Goal: Transaction & Acquisition: Purchase product/service

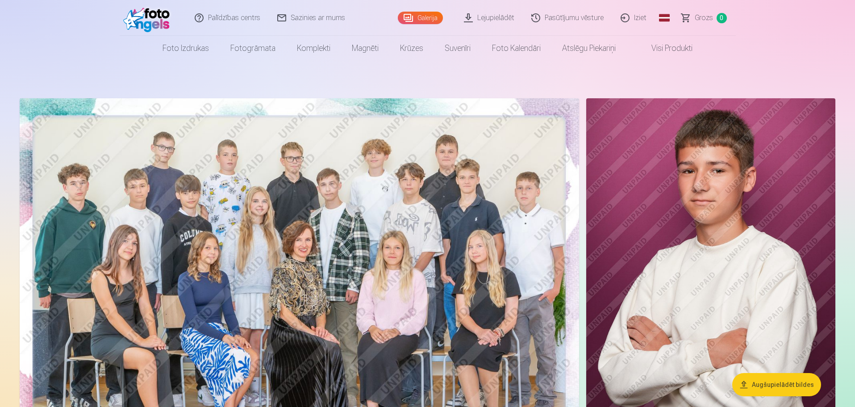
click at [496, 15] on link "Lejupielādēt" at bounding box center [489, 18] width 67 height 36
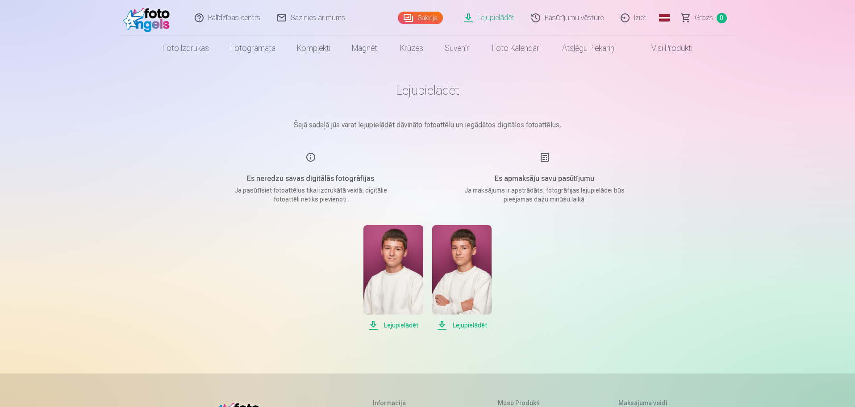
click at [137, 15] on img at bounding box center [148, 18] width 51 height 29
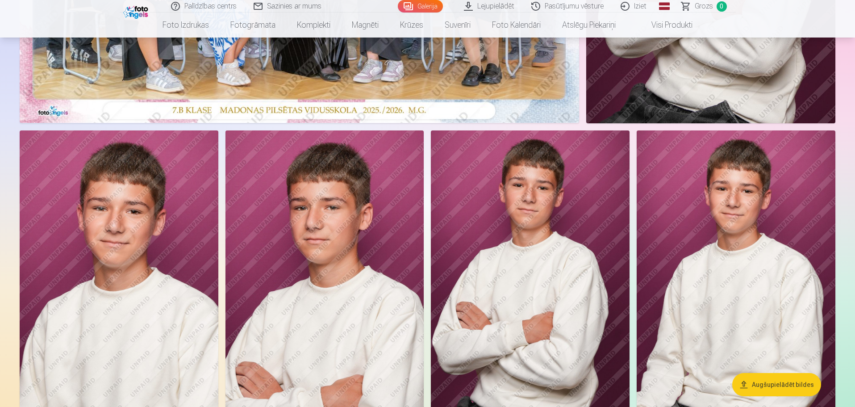
scroll to position [491, 0]
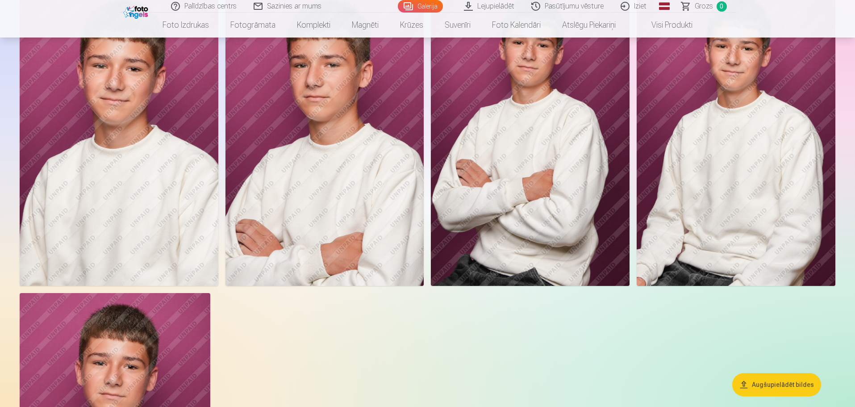
click at [788, 386] on button "Augšupielādēt bildes" at bounding box center [776, 384] width 89 height 23
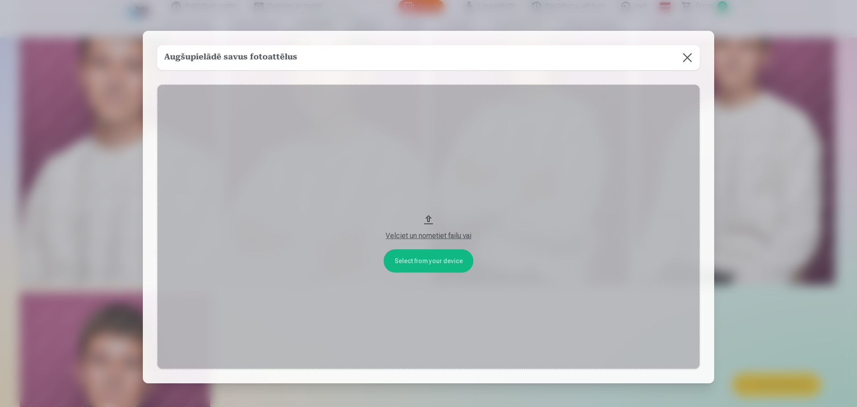
click at [685, 55] on button at bounding box center [687, 57] width 25 height 25
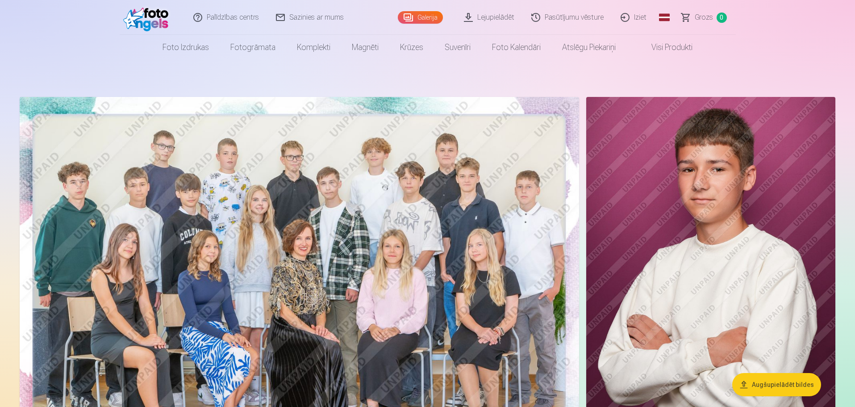
scroll to position [1, 0]
click at [588, 20] on link "Pasūtījumu vēsture" at bounding box center [567, 17] width 89 height 35
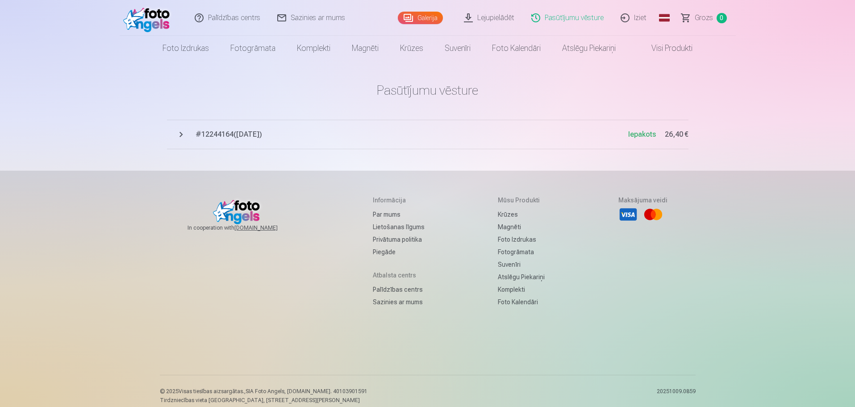
click at [231, 133] on span "# 12244164 ( 6.10.2025 )" at bounding box center [411, 134] width 432 height 11
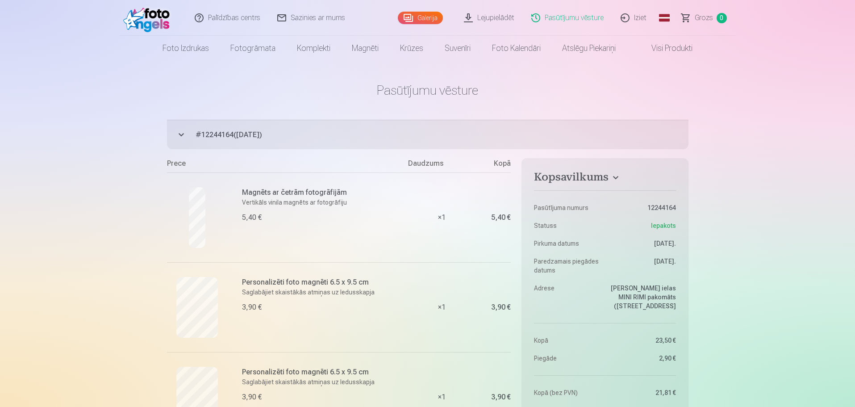
click at [502, 19] on link "Lejupielādēt" at bounding box center [489, 18] width 67 height 36
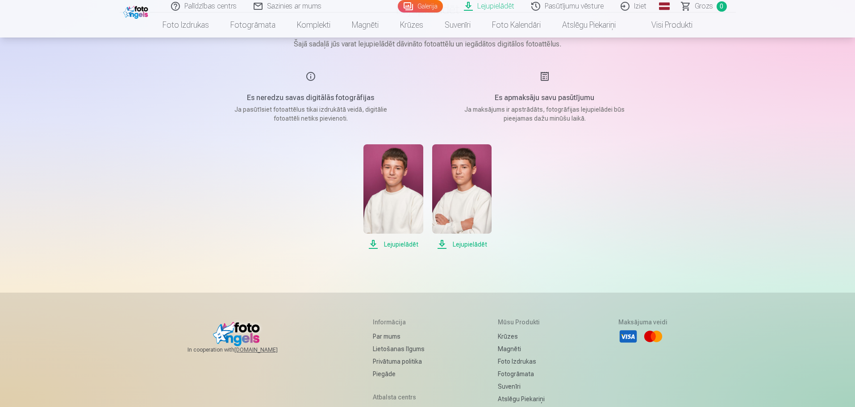
scroll to position [89, 0]
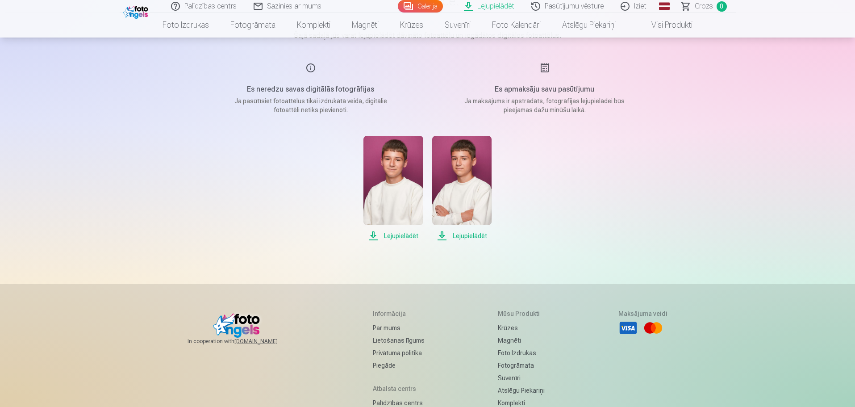
click at [398, 240] on span "Lejupielādēt" at bounding box center [392, 235] width 59 height 11
click at [402, 235] on span "Lejupielādēt" at bounding box center [392, 235] width 59 height 11
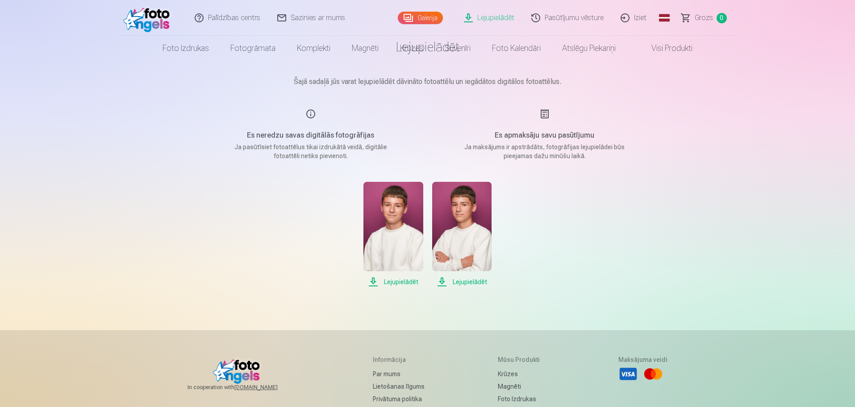
scroll to position [0, 0]
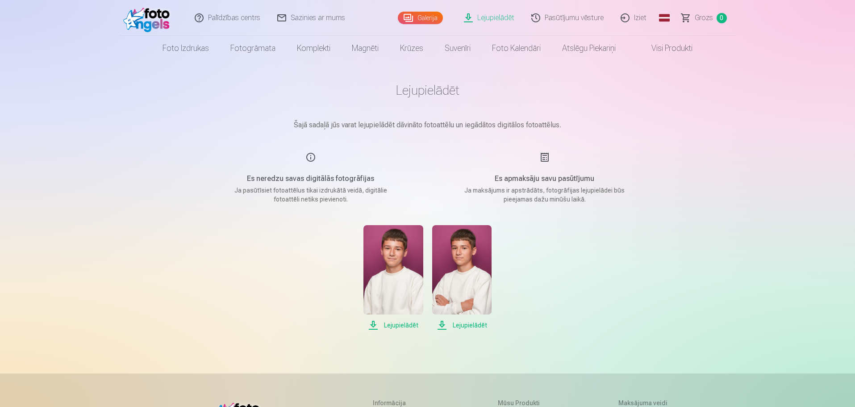
click at [312, 20] on link "Sazinies ar mums" at bounding box center [311, 18] width 85 height 36
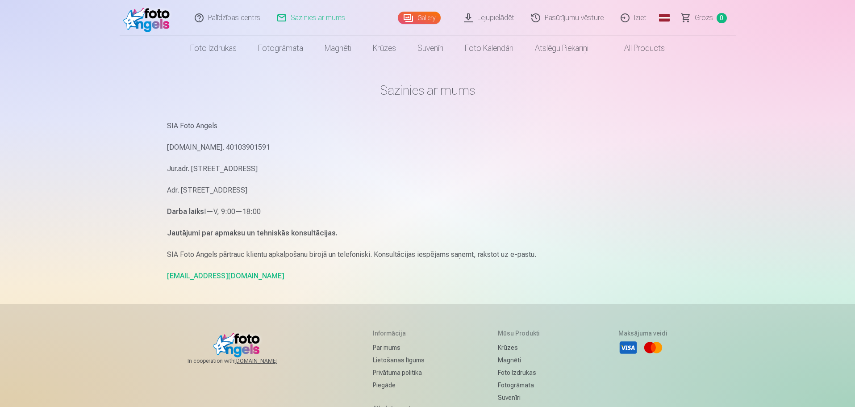
click at [157, 22] on img at bounding box center [148, 18] width 51 height 29
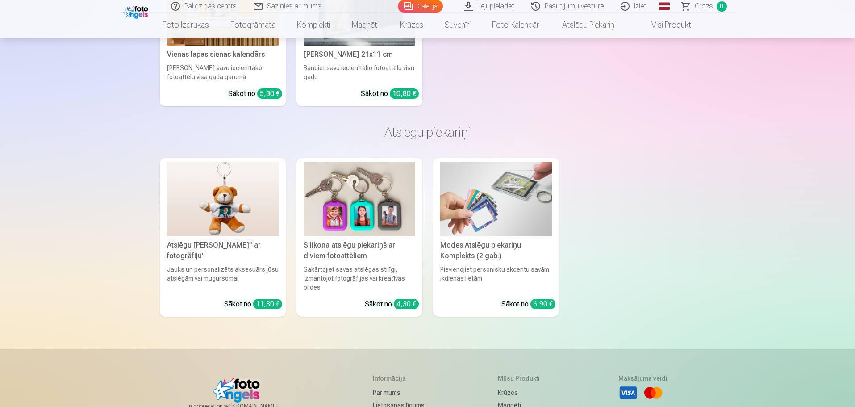
scroll to position [3560, 0]
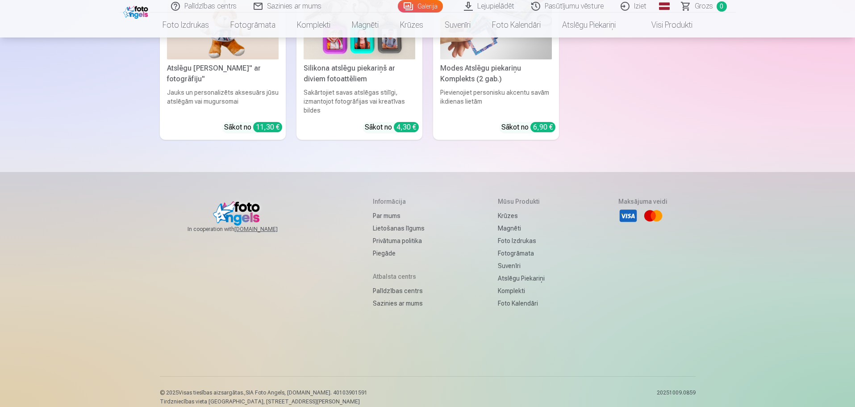
click at [382, 297] on link "Sazinies ar mums" at bounding box center [399, 303] width 52 height 12
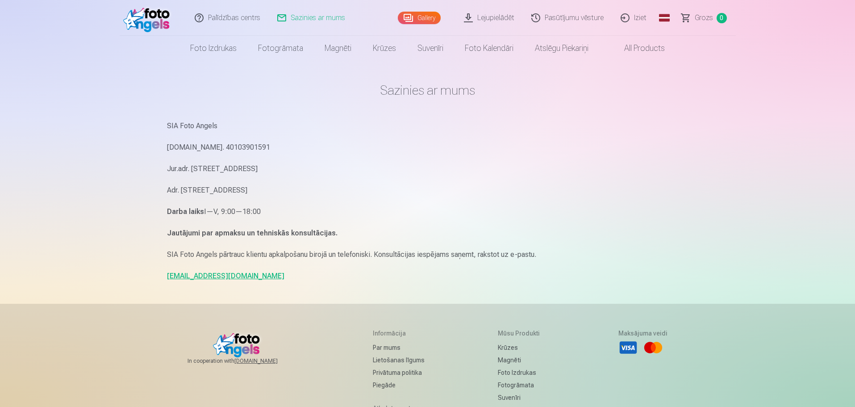
click at [430, 13] on link "Gallery" at bounding box center [419, 18] width 43 height 12
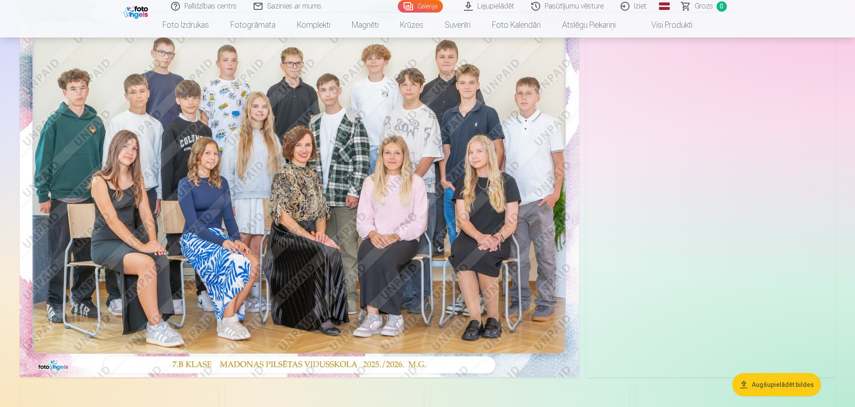
scroll to position [179, 0]
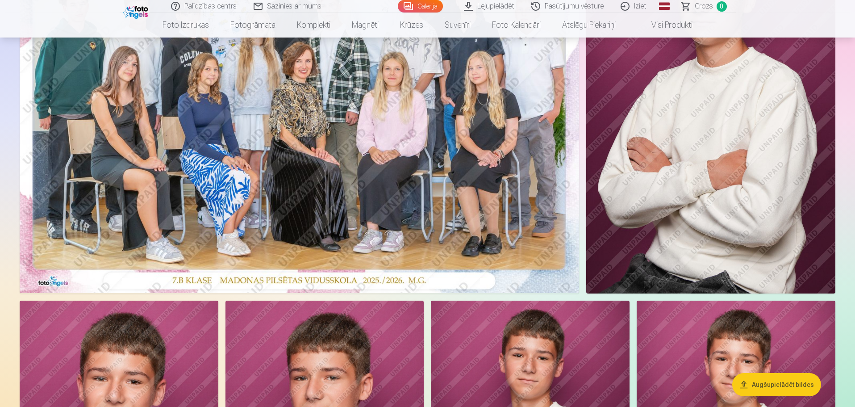
click at [709, 175] on img at bounding box center [710, 107] width 249 height 374
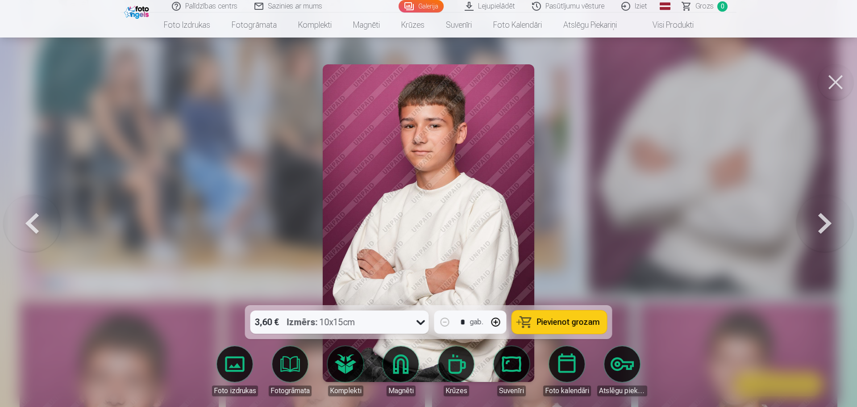
click at [831, 81] on button at bounding box center [836, 82] width 36 height 36
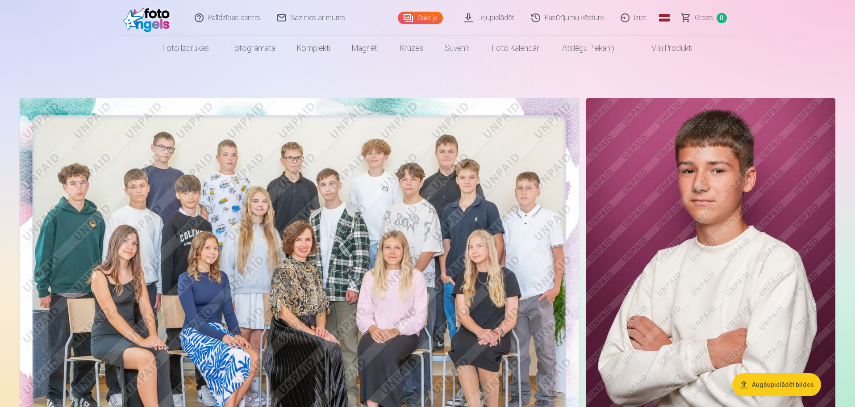
click at [567, 19] on link "Pasūtījumu vēsture" at bounding box center [567, 18] width 89 height 36
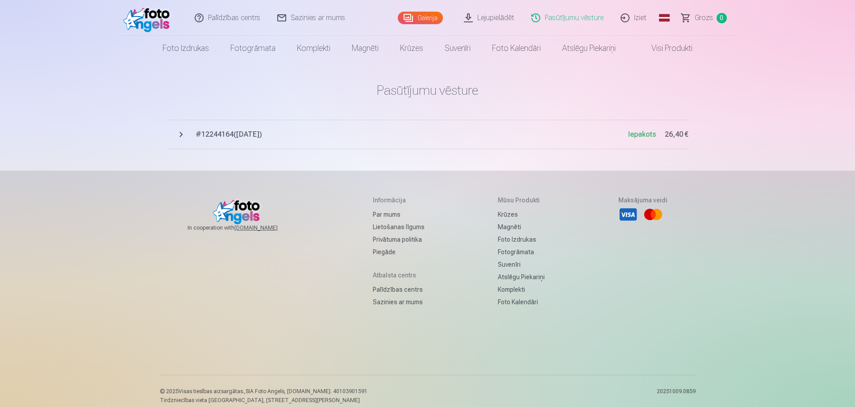
click at [212, 129] on button "# 12244164 ( 6.10.2025 ) Iepakots 26,40 €" at bounding box center [427, 134] width 521 height 29
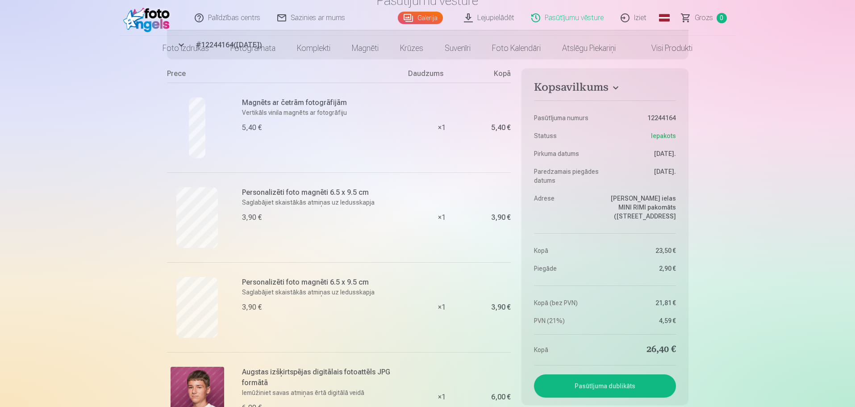
scroll to position [223, 0]
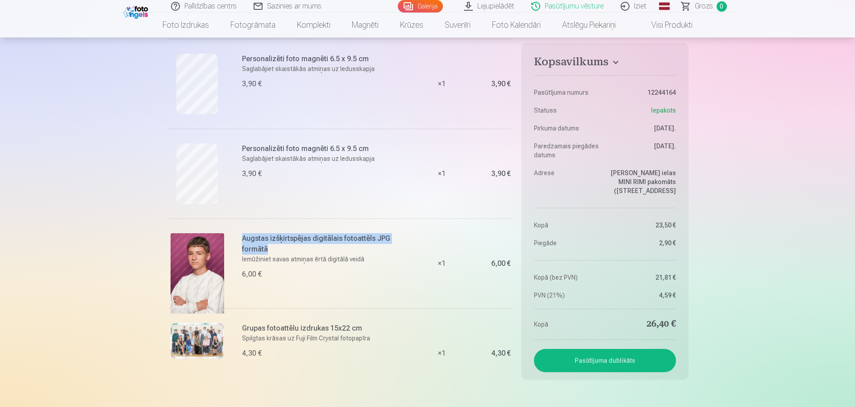
drag, startPoint x: 241, startPoint y: 239, endPoint x: 272, endPoint y: 248, distance: 32.9
click at [272, 248] on div "Augstas izšķirtspējas digitālais fotoattēls JPG formātā Iemūžiniet savas atmiņa…" at bounding box center [287, 263] width 241 height 90
copy h6 "Augstas izšķirtspējas digitālais fotoattēls JPG formātā"
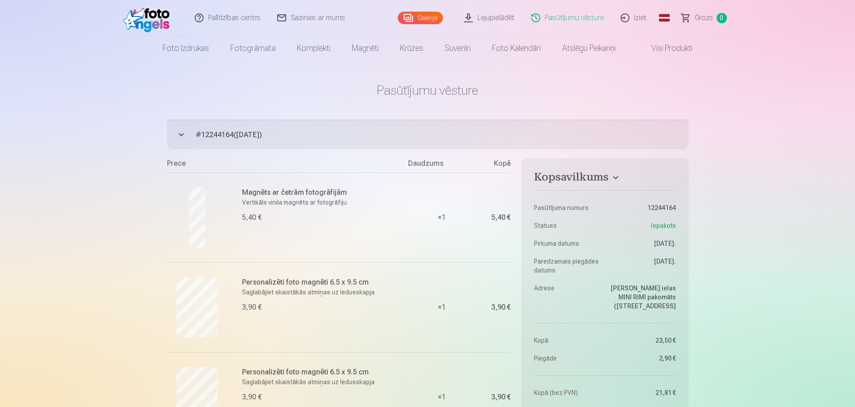
click at [318, 17] on link "Sazinies ar mums" at bounding box center [311, 18] width 85 height 36
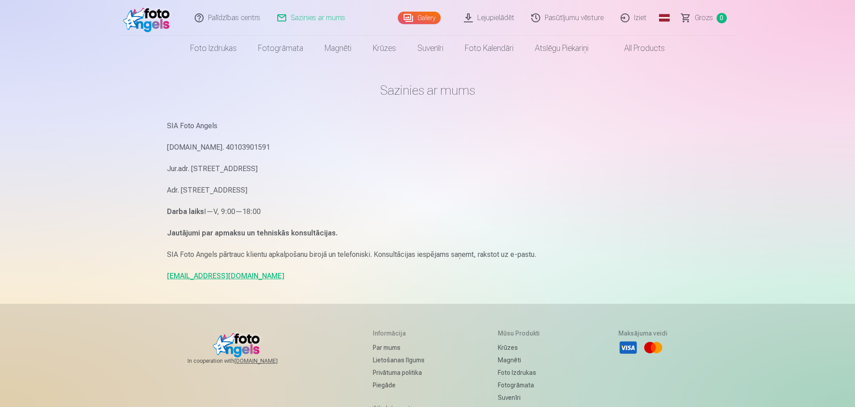
click at [205, 276] on link "info@fotoangels.lv" at bounding box center [225, 275] width 117 height 8
click at [559, 18] on link "Pasūtījumu vēsture" at bounding box center [567, 18] width 89 height 36
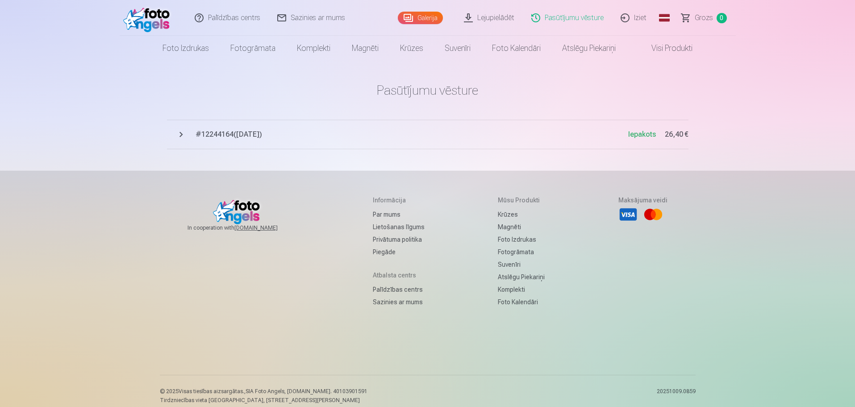
click at [239, 135] on span "# 12244164 ( 6.10.2025 )" at bounding box center [411, 134] width 432 height 11
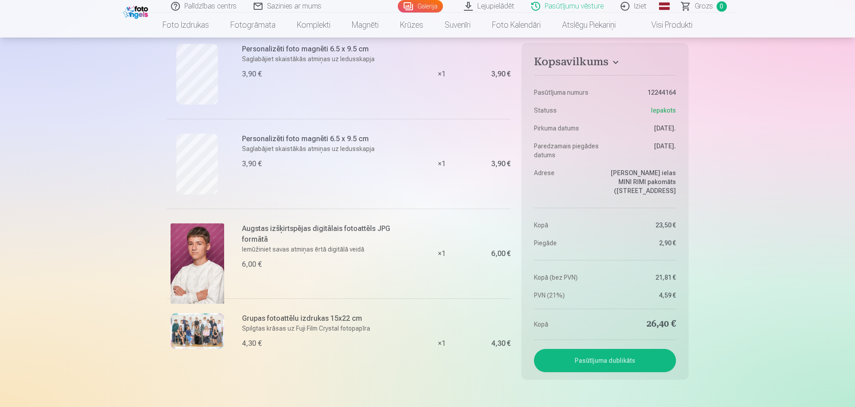
scroll to position [268, 0]
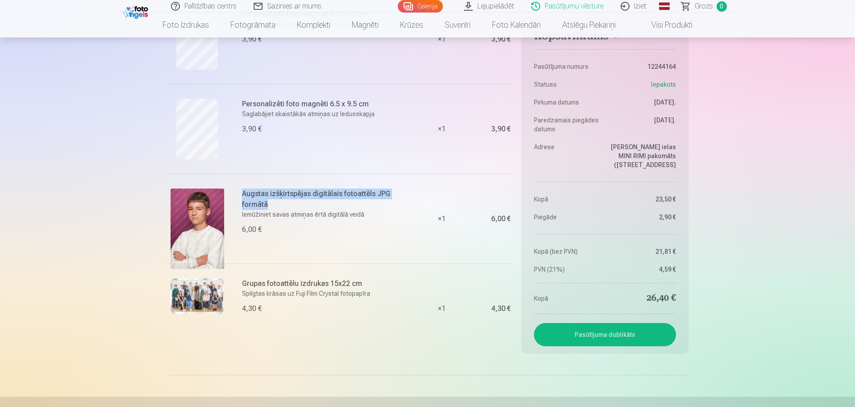
drag, startPoint x: 242, startPoint y: 191, endPoint x: 273, endPoint y: 202, distance: 32.8
click at [273, 202] on h6 "Augstas izšķirtspējas digitālais fotoattēls JPG formātā" at bounding box center [322, 198] width 161 height 21
copy h6 "Augstas izšķirtspējas digitālais fotoattēls JPG formātā"
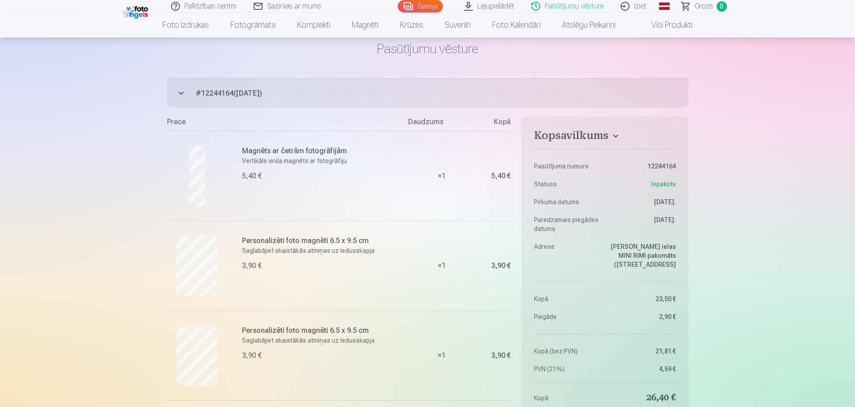
scroll to position [0, 0]
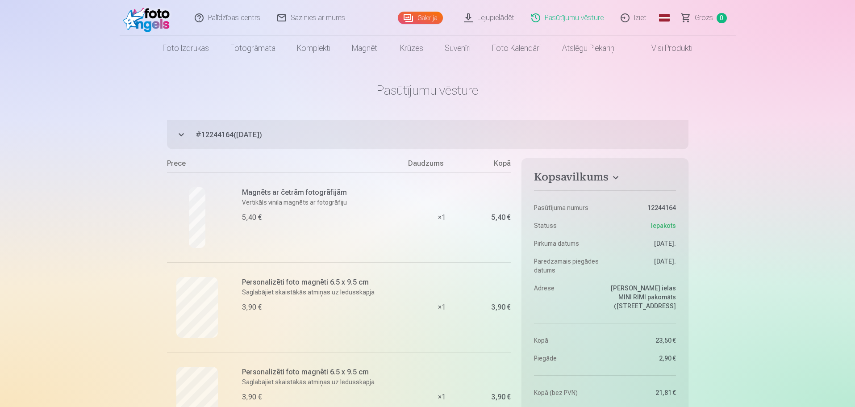
click at [506, 18] on link "Lejupielādēt" at bounding box center [489, 18] width 67 height 36
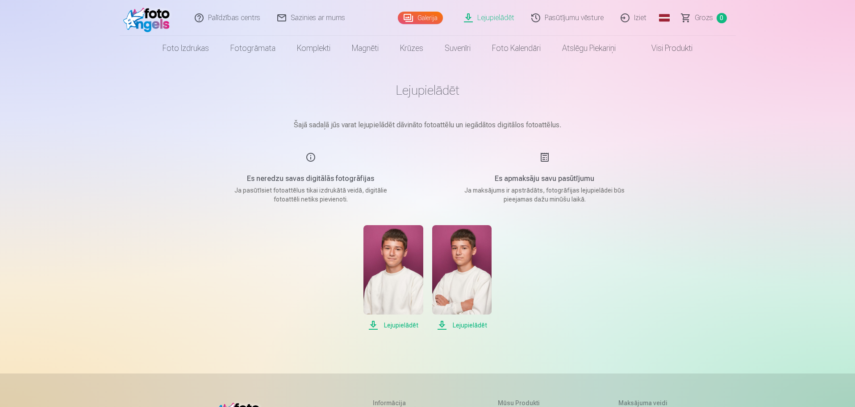
click at [330, 20] on link "Sazinies ar mums" at bounding box center [311, 18] width 85 height 36
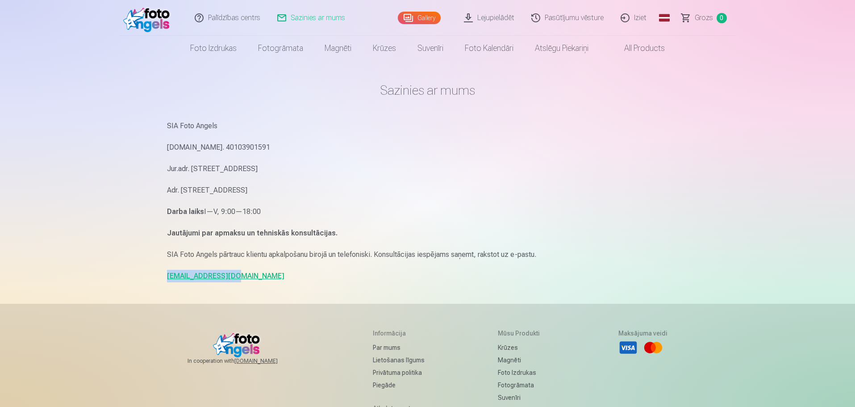
drag, startPoint x: 157, startPoint y: 274, endPoint x: 221, endPoint y: 277, distance: 64.4
click at [230, 276] on div "Palīdzības centrs Sazinies ar mums Gallery Lejupielādēt Pasūtījumu vēsture Izie…" at bounding box center [427, 274] width 855 height 549
copy link "[EMAIL_ADDRESS][DOMAIN_NAME]"
click at [149, 17] on img at bounding box center [148, 18] width 51 height 29
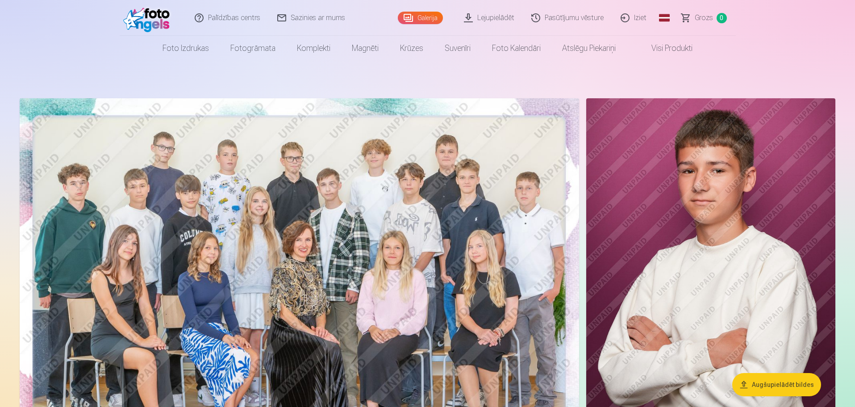
click at [498, 19] on link "Lejupielādēt" at bounding box center [489, 18] width 67 height 36
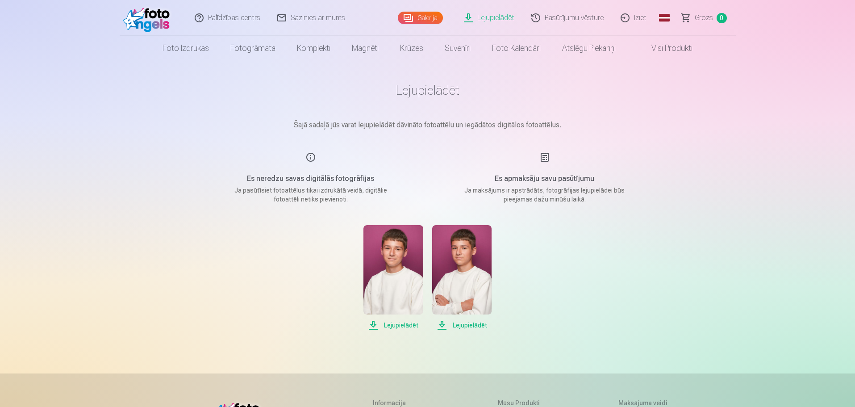
click at [395, 324] on span "Lejupielādēt" at bounding box center [392, 325] width 59 height 11
click at [437, 21] on link "Galerija" at bounding box center [420, 18] width 45 height 12
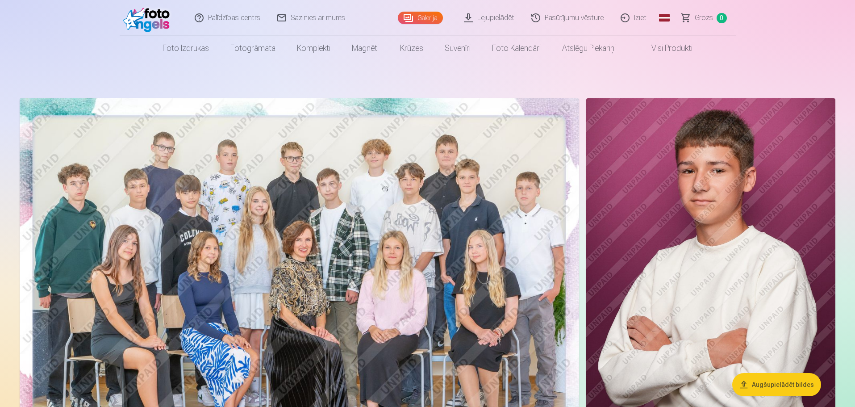
click at [506, 20] on link "Lejupielādēt" at bounding box center [489, 18] width 67 height 36
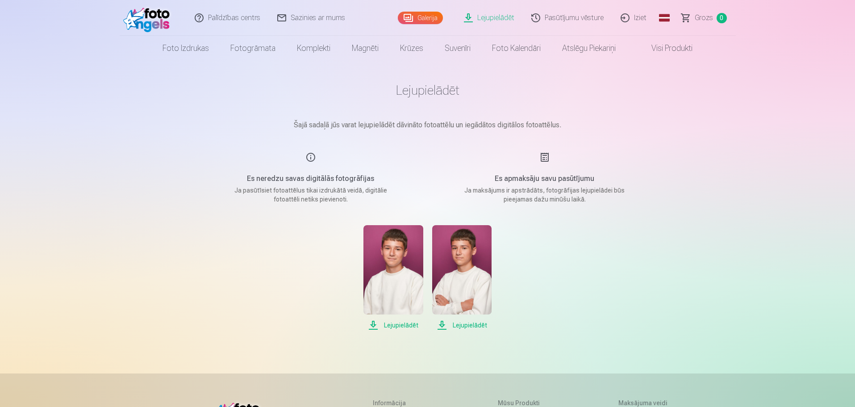
click at [449, 258] on img at bounding box center [461, 269] width 59 height 89
click at [425, 17] on link "Galerija" at bounding box center [420, 18] width 45 height 12
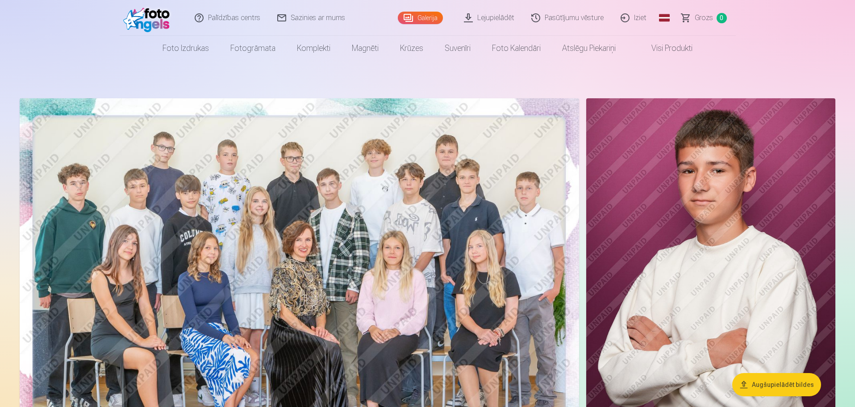
click at [498, 21] on link "Lejupielādēt" at bounding box center [489, 18] width 67 height 36
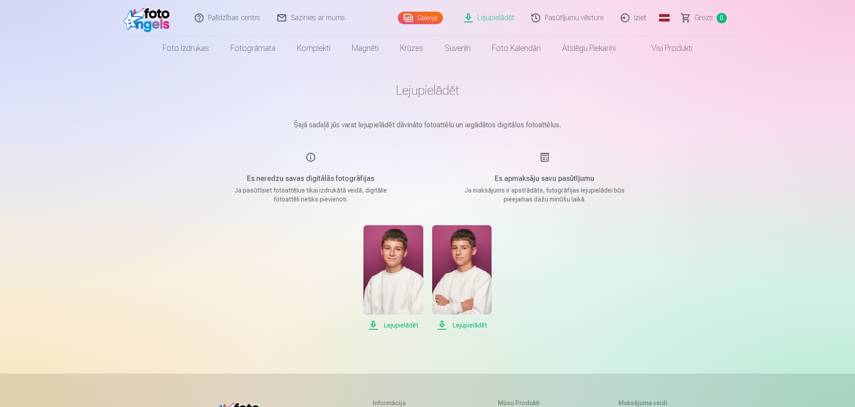
click at [429, 19] on link "Galerija" at bounding box center [420, 18] width 45 height 12
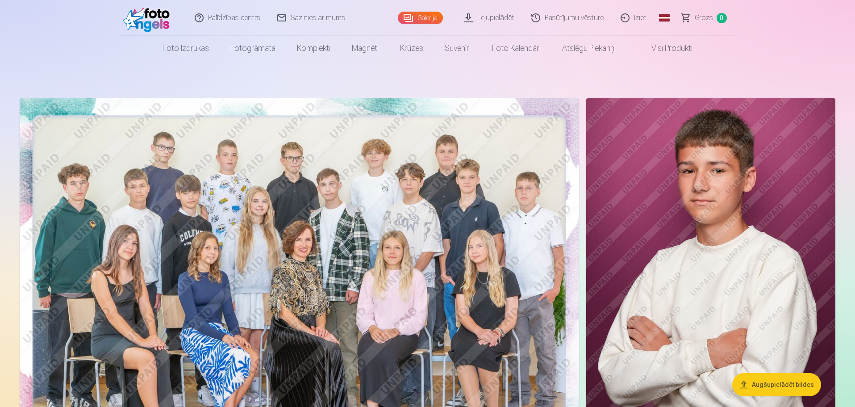
drag, startPoint x: 499, startPoint y: 21, endPoint x: 465, endPoint y: 38, distance: 38.1
click at [499, 21] on link "Lejupielādēt" at bounding box center [489, 18] width 67 height 36
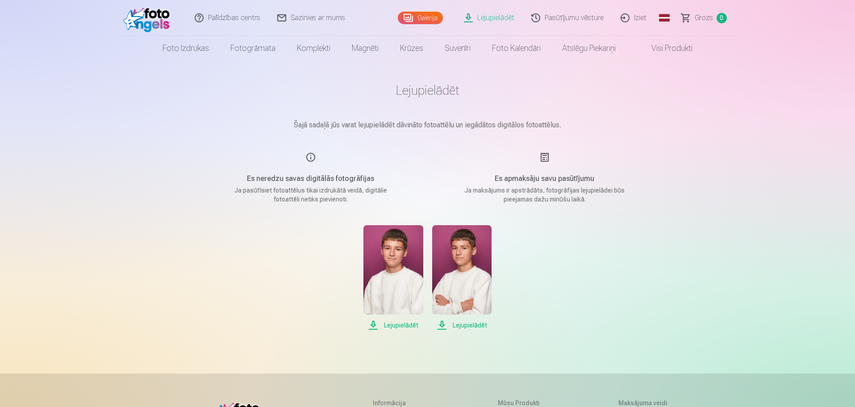
click at [423, 15] on link "Galerija" at bounding box center [420, 18] width 45 height 12
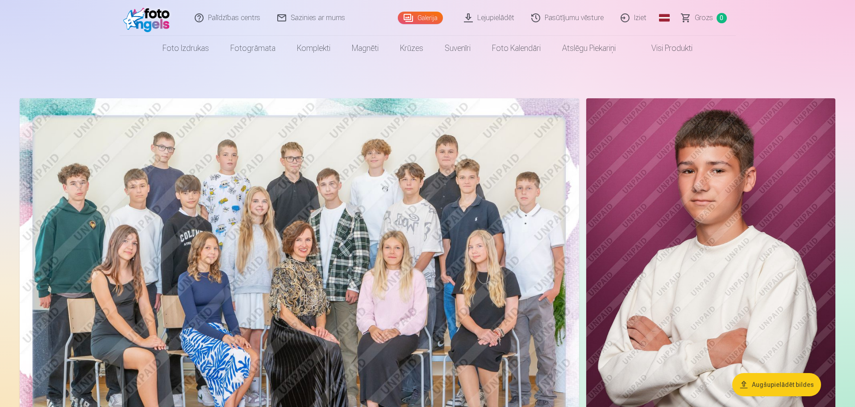
click at [494, 20] on link "Lejupielādēt" at bounding box center [489, 18] width 67 height 36
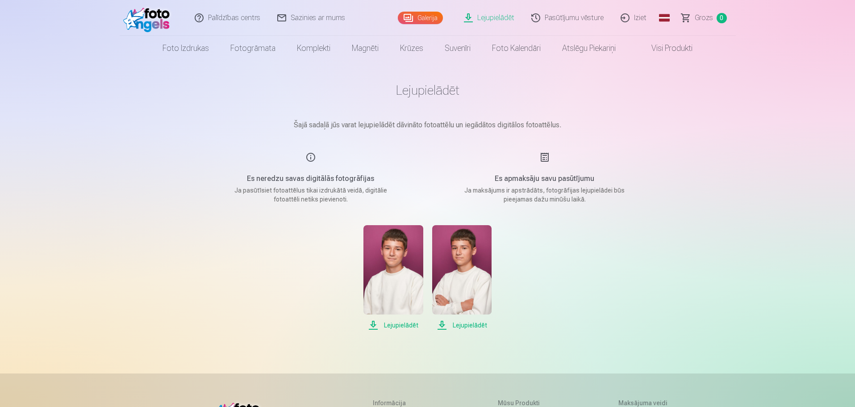
click at [435, 19] on link "Galerija" at bounding box center [420, 18] width 45 height 12
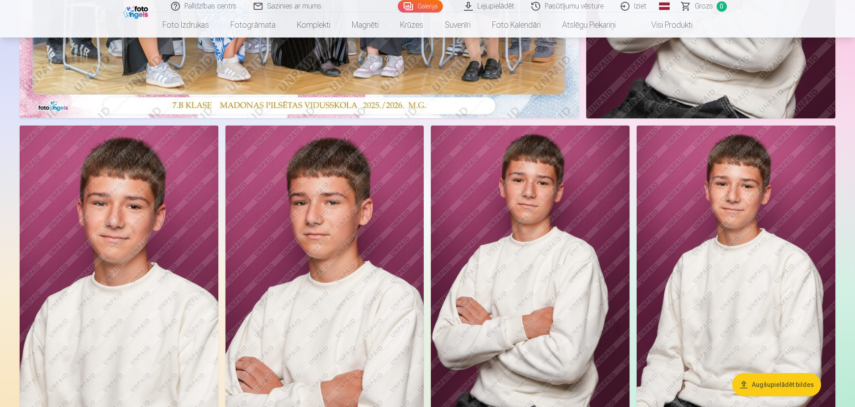
scroll to position [357, 0]
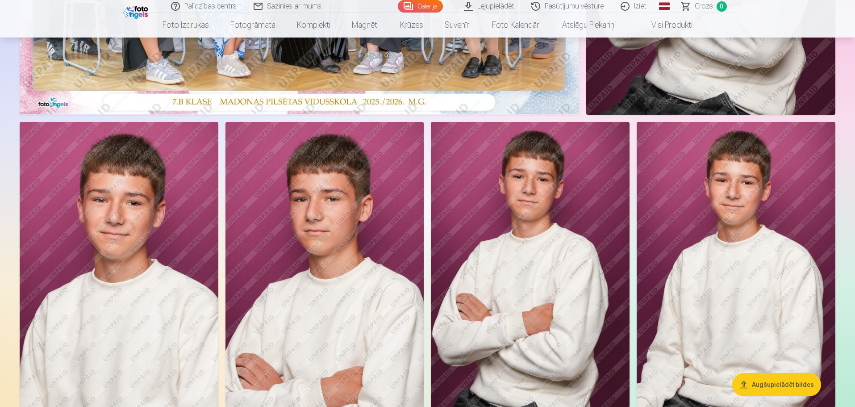
click at [317, 186] on img at bounding box center [324, 271] width 199 height 298
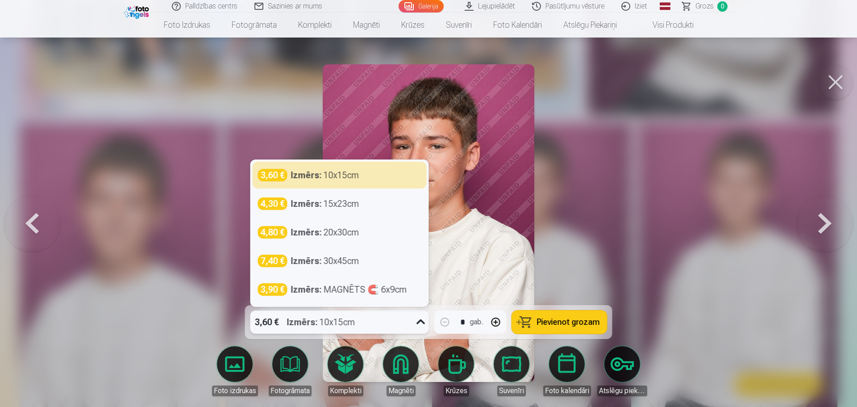
click at [419, 320] on icon at bounding box center [420, 321] width 8 height 5
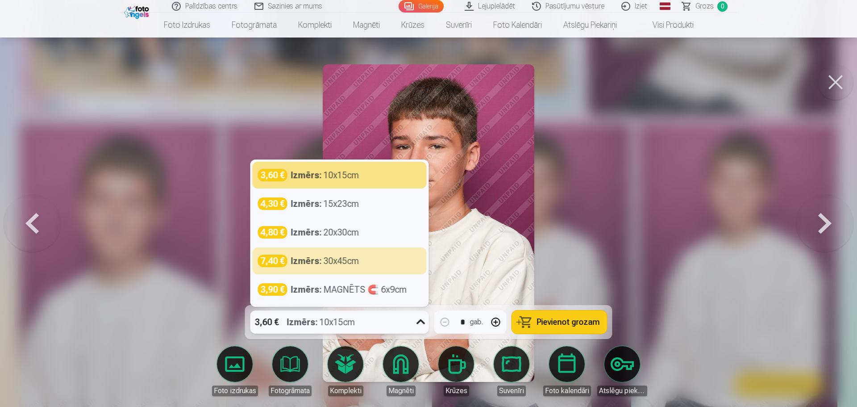
click at [791, 220] on div at bounding box center [428, 203] width 857 height 407
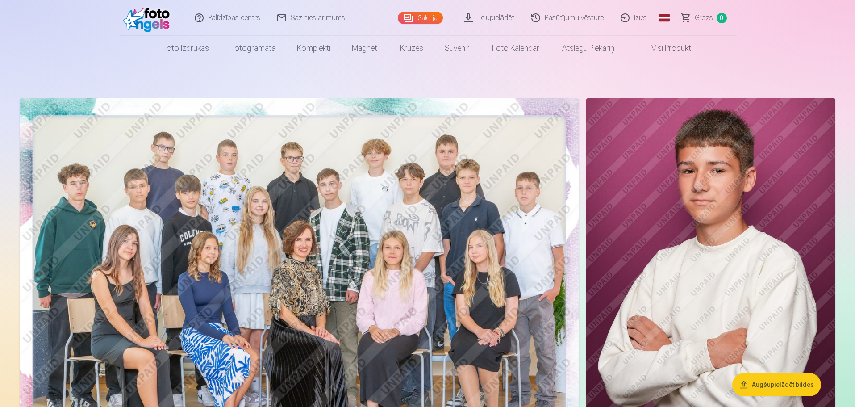
click at [666, 50] on link "Visi produkti" at bounding box center [664, 48] width 77 height 25
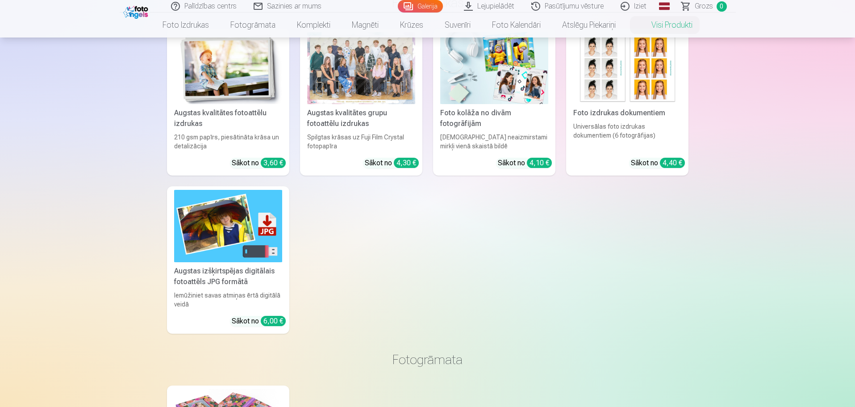
scroll to position [89, 0]
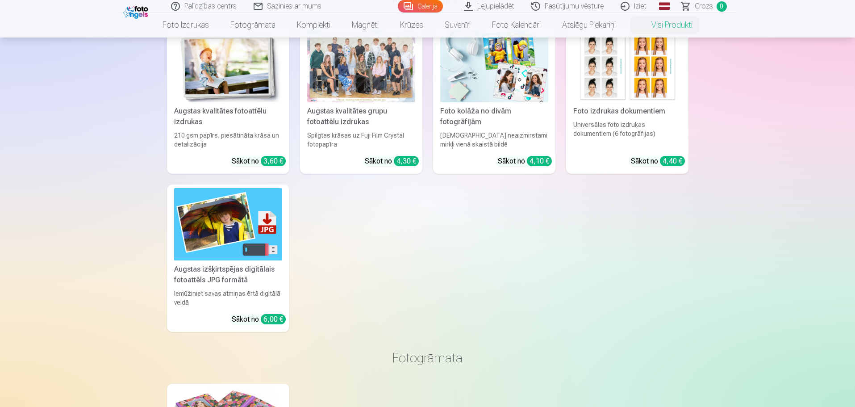
click at [204, 232] on img at bounding box center [228, 224] width 108 height 72
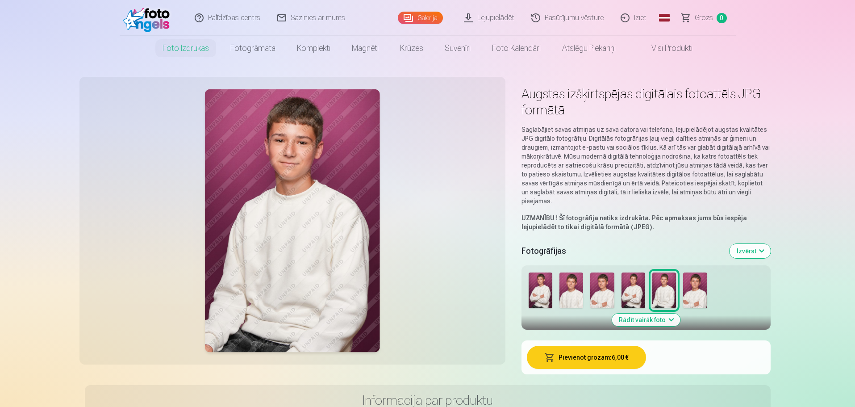
click at [543, 296] on img at bounding box center [540, 290] width 24 height 36
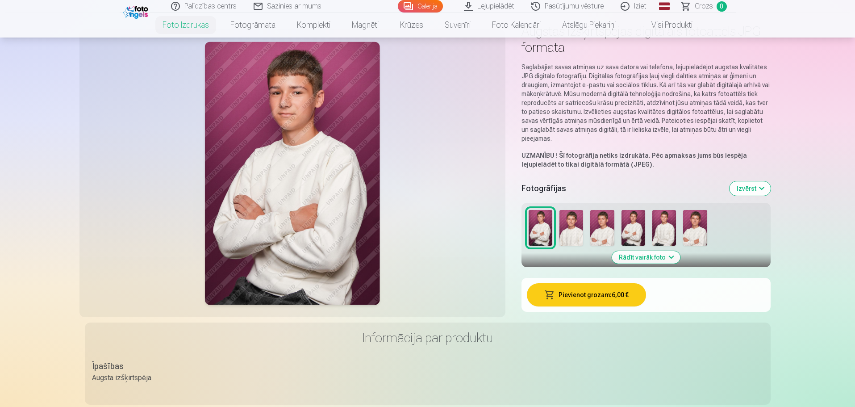
scroll to position [89, 0]
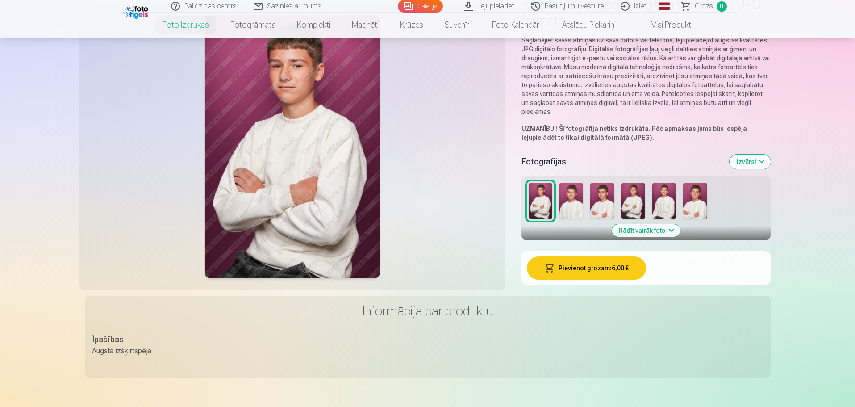
click at [657, 234] on button "Rādīt vairāk foto" at bounding box center [645, 230] width 68 height 12
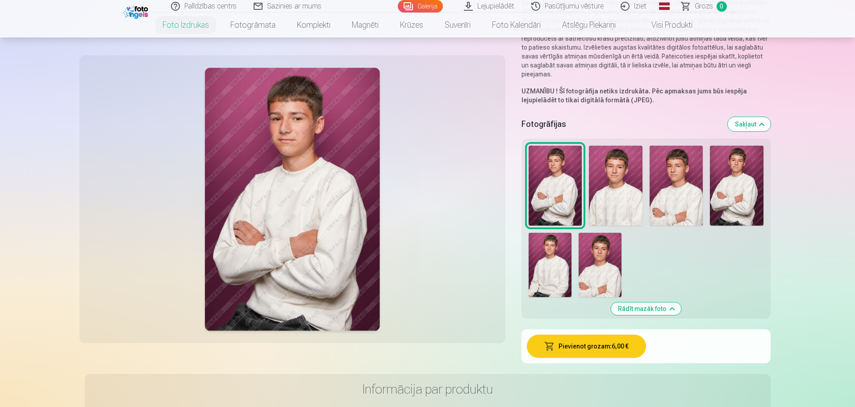
scroll to position [179, 0]
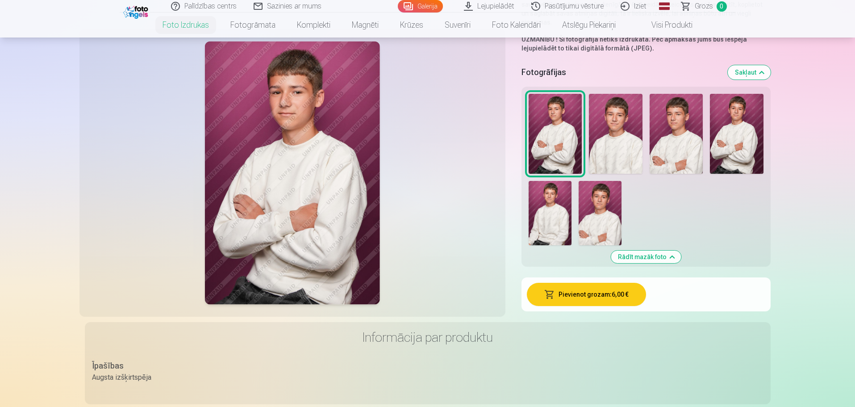
click at [604, 299] on button "Pievienot grozam : 6,00 €" at bounding box center [586, 293] width 119 height 23
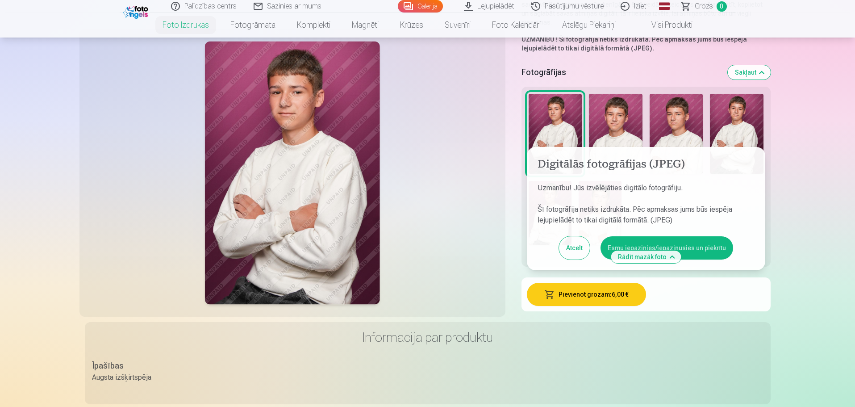
click at [577, 248] on button "Atcelt" at bounding box center [574, 247] width 31 height 23
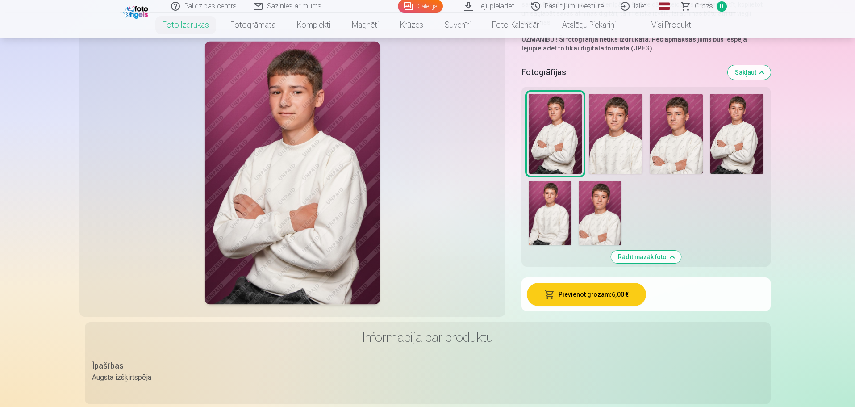
click at [617, 121] on img at bounding box center [615, 134] width 53 height 80
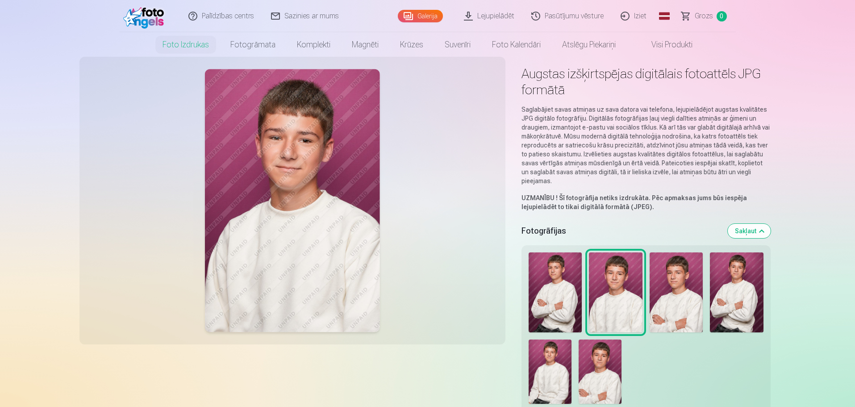
scroll to position [0, 0]
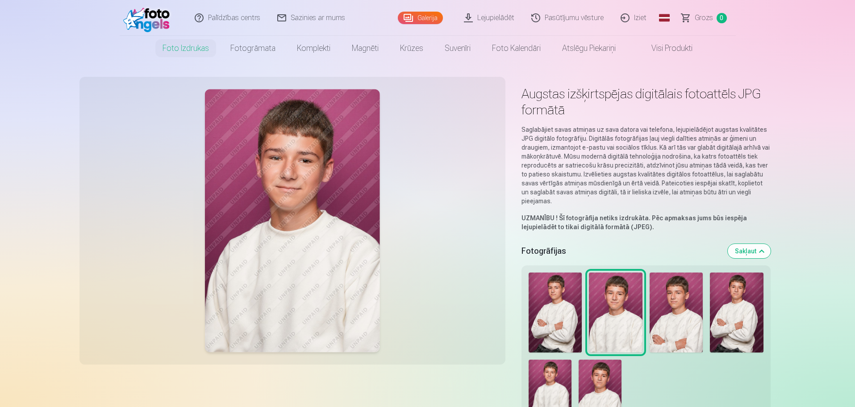
click at [676, 309] on img at bounding box center [675, 312] width 53 height 80
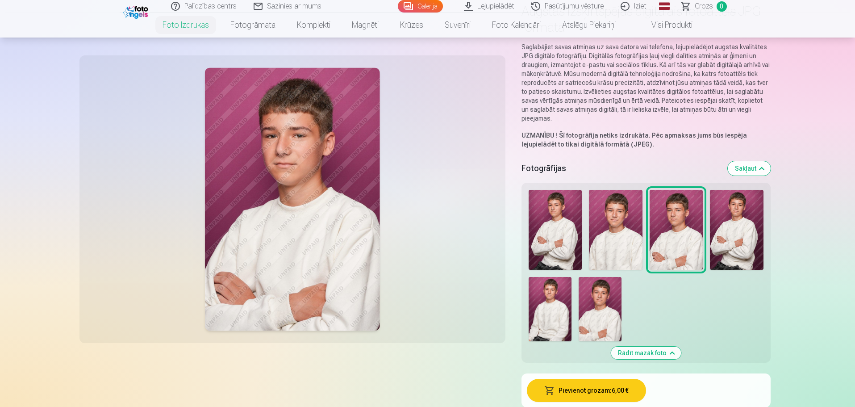
scroll to position [89, 0]
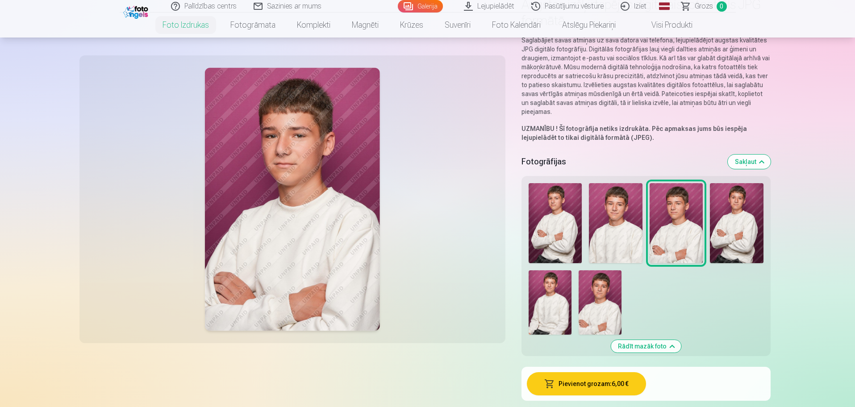
click at [610, 382] on button "Pievienot grozam : 6,00 €" at bounding box center [586, 383] width 119 height 23
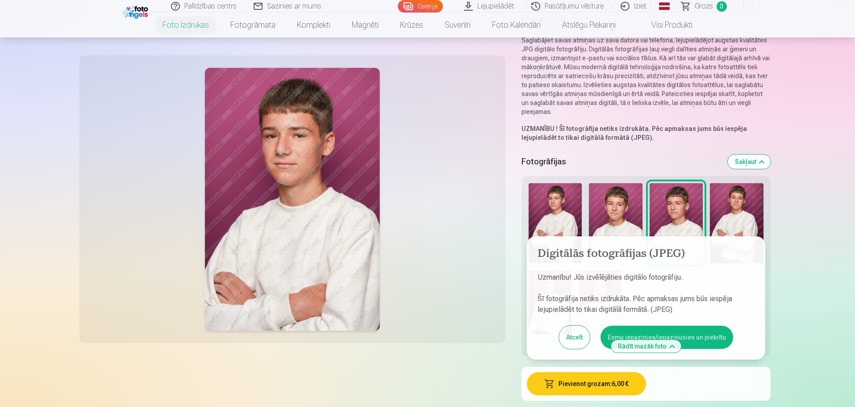
click at [711, 332] on button "Esmu iepazinies/iepazinusies un piekrītu" at bounding box center [666, 336] width 133 height 23
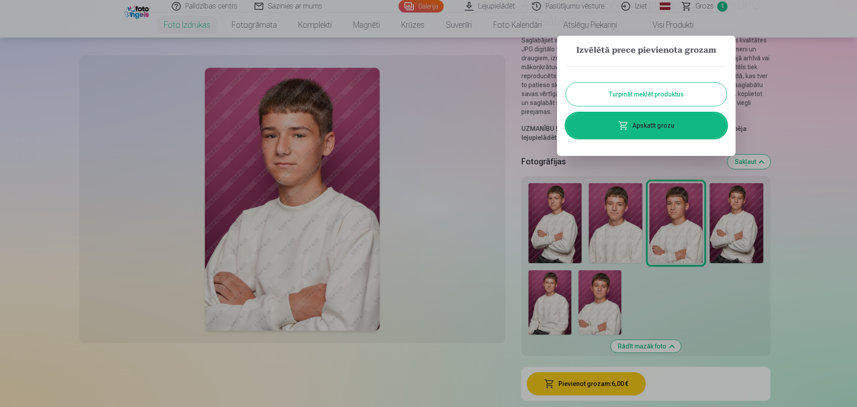
click at [656, 93] on button "Turpināt meklēt produktus" at bounding box center [646, 94] width 161 height 23
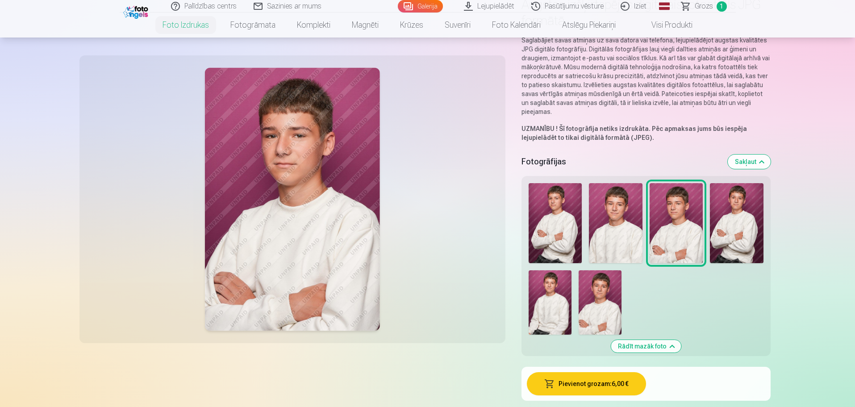
click at [739, 223] on img at bounding box center [737, 223] width 54 height 80
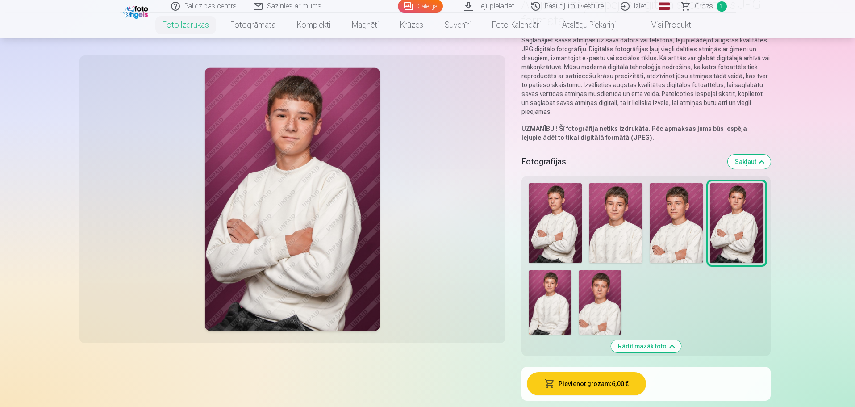
click at [615, 383] on button "Pievienot grozam : 6,00 €" at bounding box center [586, 383] width 119 height 23
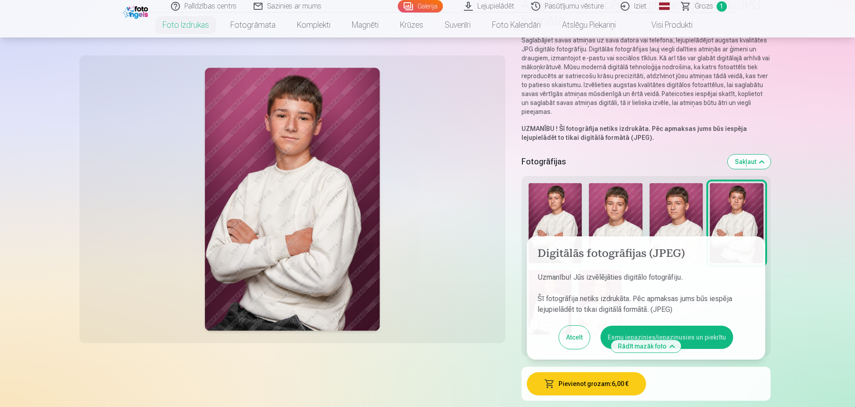
click at [711, 336] on button "Esmu iepazinies/iepazinusies un piekrītu" at bounding box center [666, 336] width 133 height 23
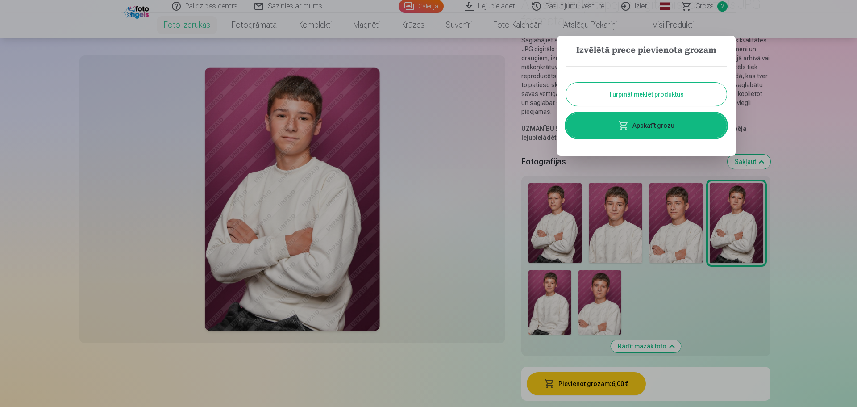
click at [671, 96] on button "Turpināt meklēt produktus" at bounding box center [646, 94] width 161 height 23
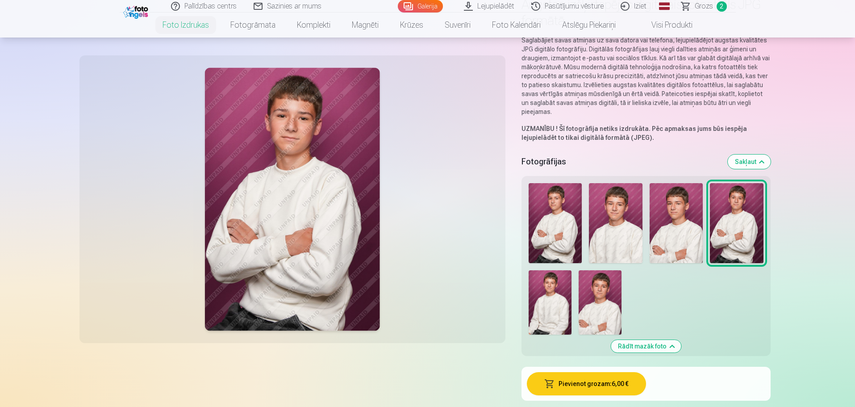
click at [556, 291] on img at bounding box center [549, 302] width 43 height 64
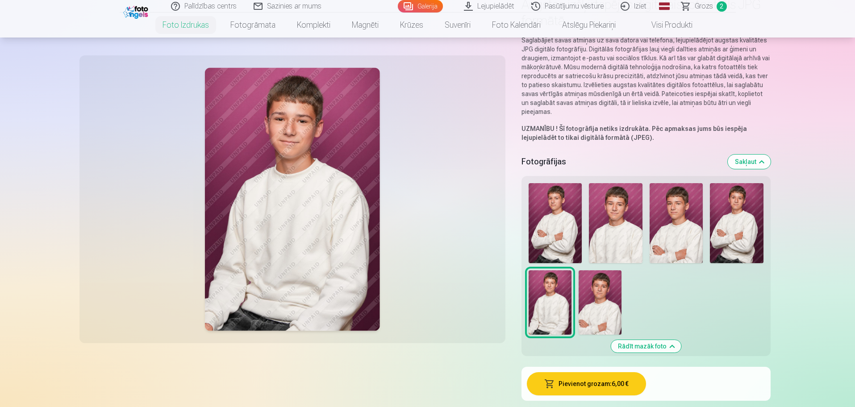
click at [621, 386] on button "Pievienot grozam : 6,00 €" at bounding box center [586, 383] width 119 height 23
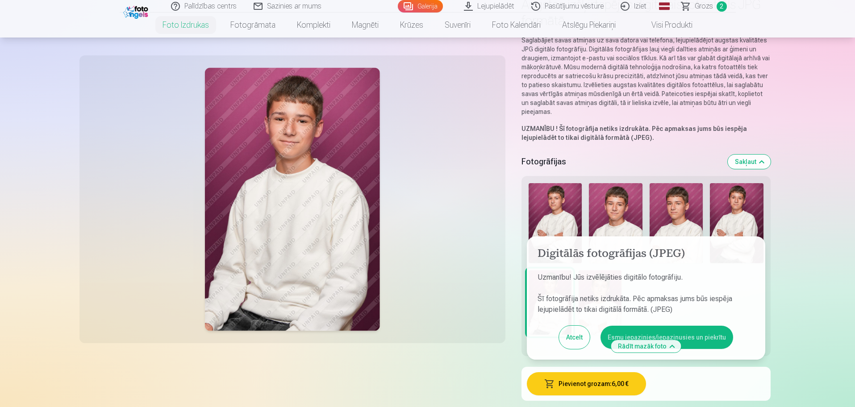
click at [711, 334] on button "Esmu iepazinies/iepazinusies un piekrītu" at bounding box center [666, 336] width 133 height 23
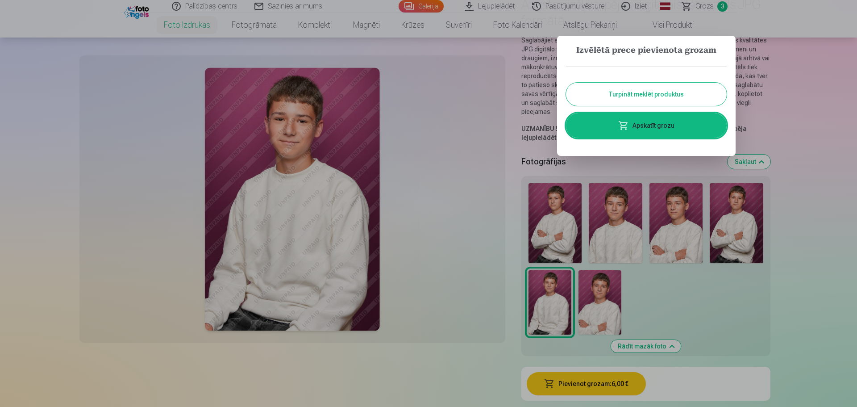
click at [647, 93] on button "Turpināt meklēt produktus" at bounding box center [646, 94] width 161 height 23
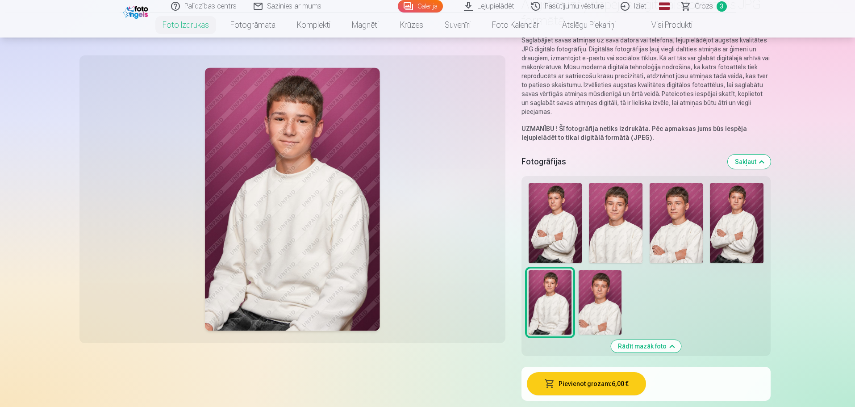
click at [597, 288] on img at bounding box center [599, 302] width 43 height 64
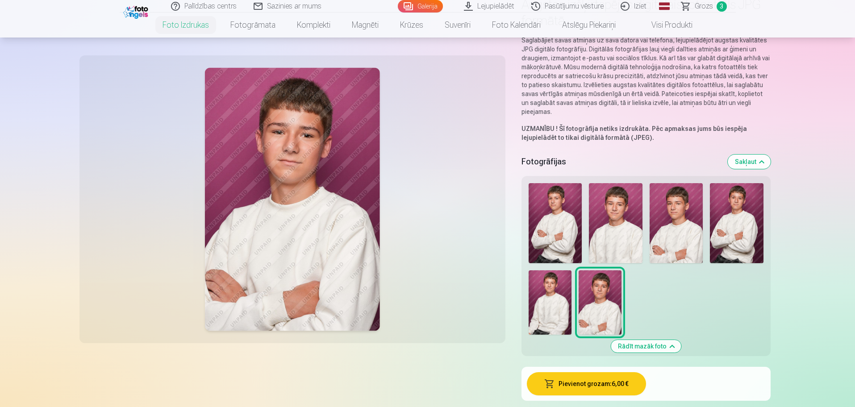
click at [623, 382] on button "Pievienot grozam : 6,00 €" at bounding box center [586, 383] width 119 height 23
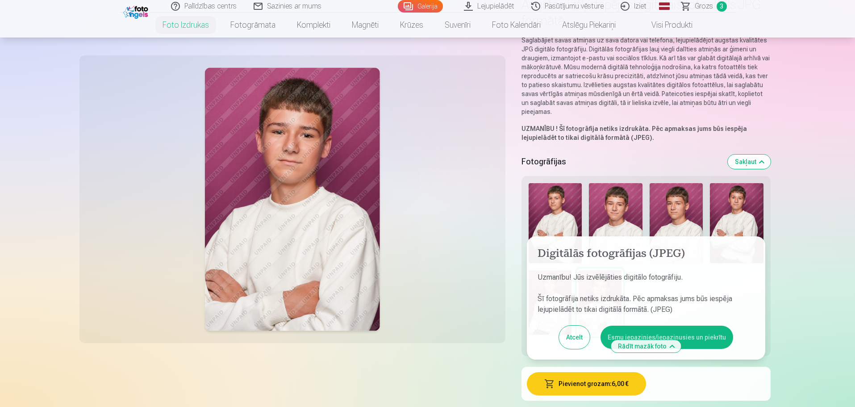
click at [690, 333] on button "Esmu iepazinies/iepazinusies un piekrītu" at bounding box center [666, 336] width 133 height 23
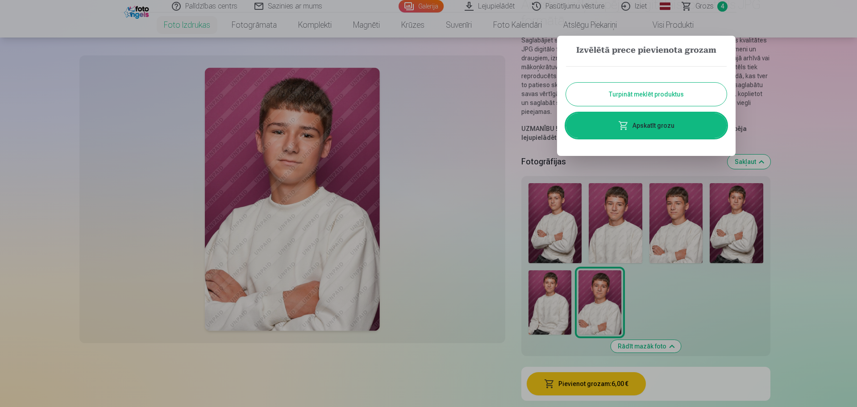
click at [664, 96] on button "Turpināt meklēt produktus" at bounding box center [646, 94] width 161 height 23
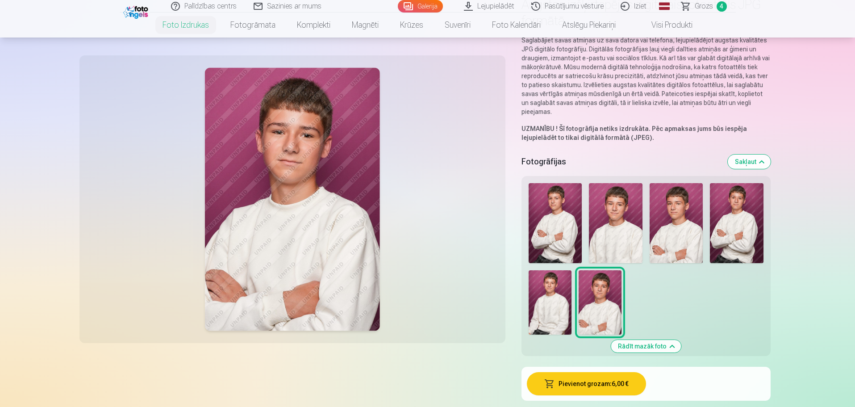
click at [497, 8] on link "Lejupielādēt" at bounding box center [489, 6] width 67 height 12
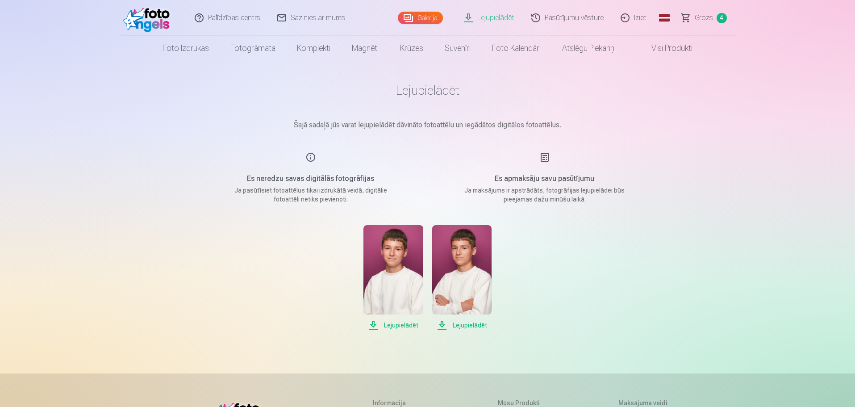
click at [454, 244] on img at bounding box center [461, 269] width 59 height 89
drag, startPoint x: 472, startPoint y: 252, endPoint x: 733, endPoint y: 219, distance: 263.7
click at [733, 219] on div "Palīdzības centrs Sazinies ar mums Galerija Lejupielādēt Pasūtījumu vēsture Izi…" at bounding box center [427, 309] width 855 height 619
click at [677, 49] on link "Visi produkti" at bounding box center [664, 48] width 77 height 25
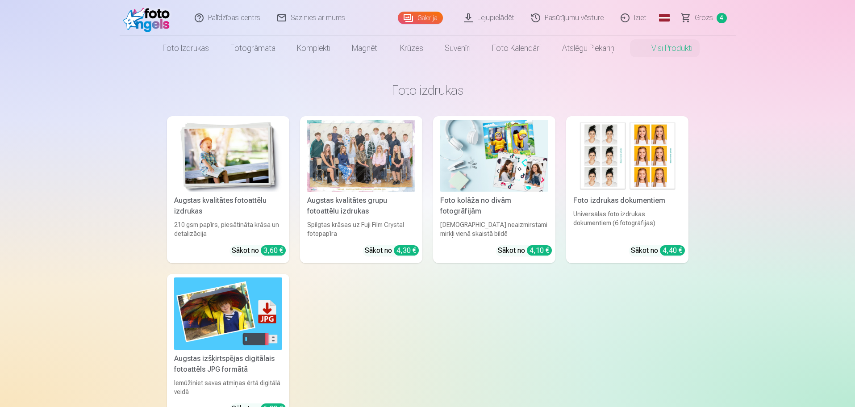
click at [233, 313] on img at bounding box center [228, 313] width 108 height 72
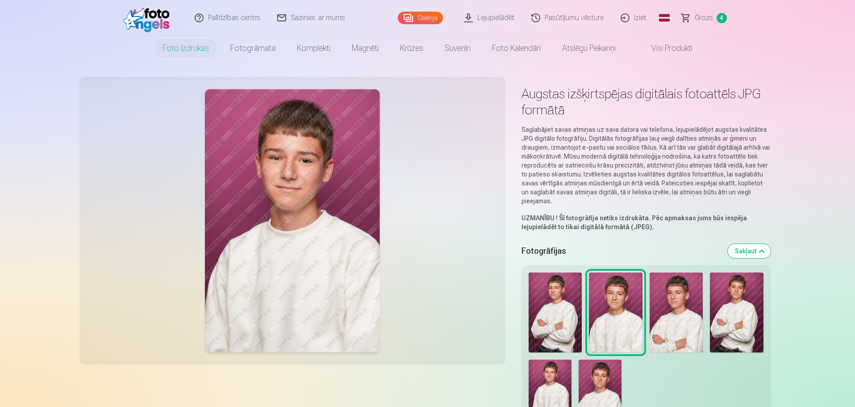
click at [561, 303] on img at bounding box center [555, 312] width 54 height 80
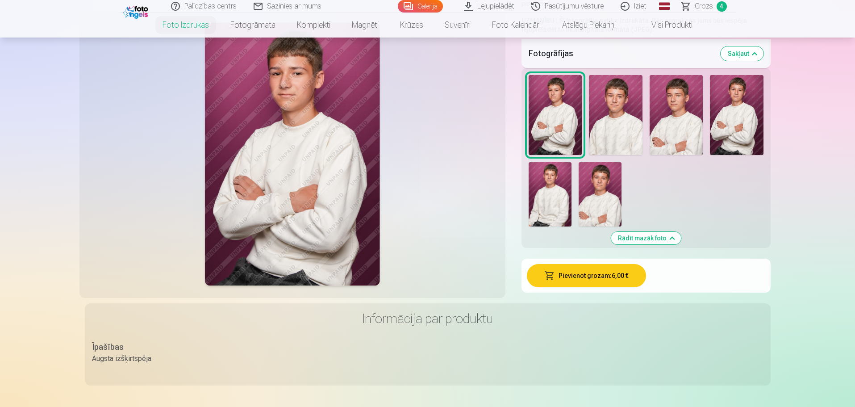
scroll to position [223, 0]
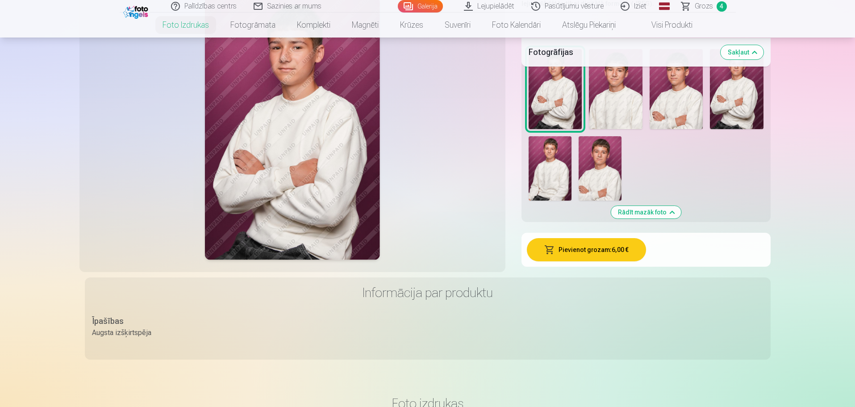
drag, startPoint x: 603, startPoint y: 253, endPoint x: 640, endPoint y: 264, distance: 39.1
click at [603, 253] on button "Pievienot grozam : 6,00 €" at bounding box center [586, 249] width 119 height 23
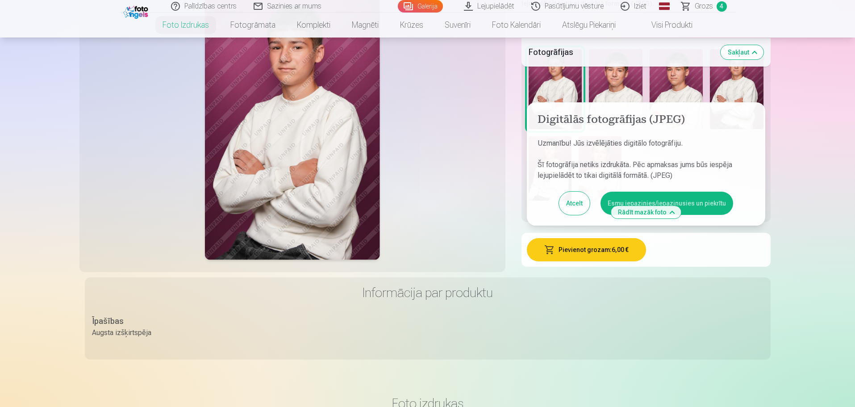
click at [702, 199] on button "Esmu iepazinies/iepazinusies un piekrītu" at bounding box center [666, 202] width 133 height 23
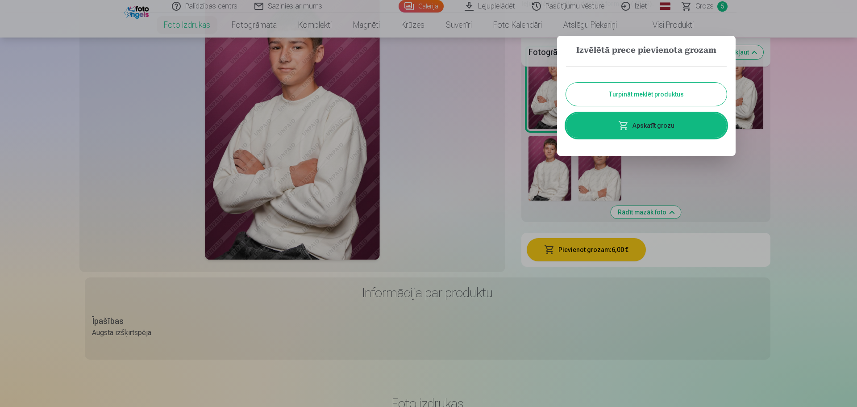
click at [660, 95] on button "Turpināt meklēt produktus" at bounding box center [646, 94] width 161 height 23
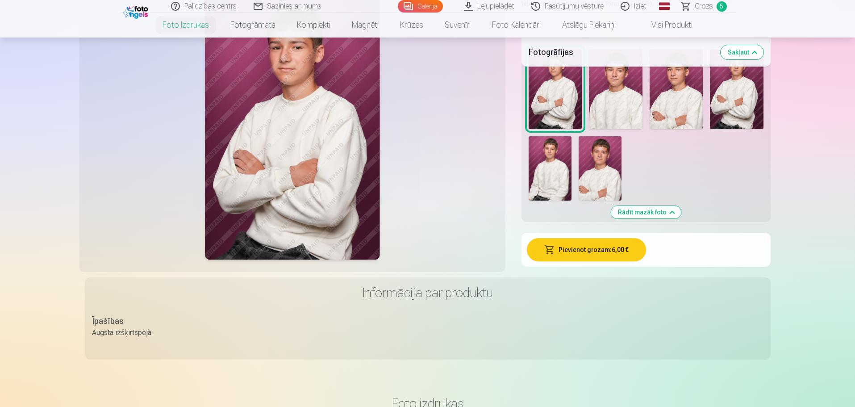
click at [598, 88] on img at bounding box center [615, 89] width 53 height 80
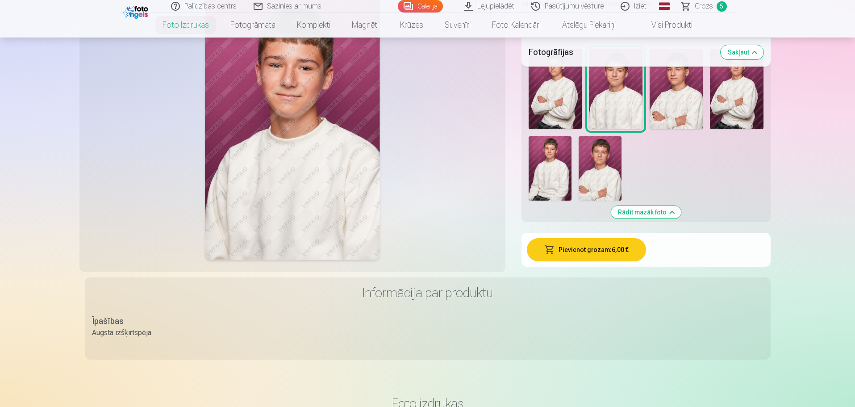
click at [612, 252] on button "Pievienot grozam : 6,00 €" at bounding box center [586, 249] width 119 height 23
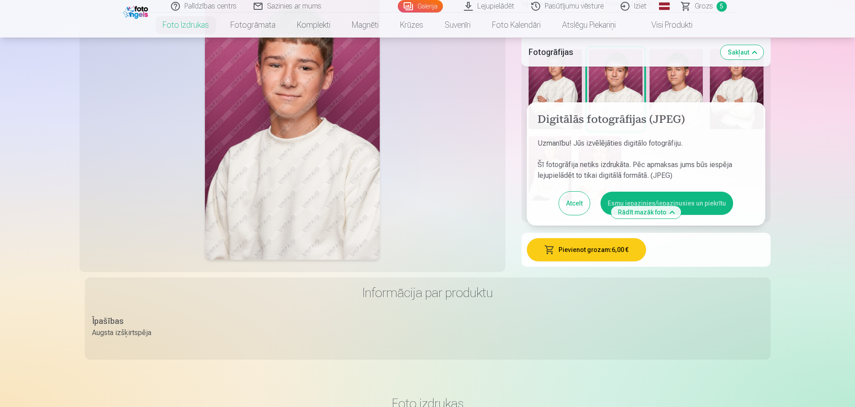
click at [699, 195] on button "Esmu iepazinies/iepazinusies un piekrītu" at bounding box center [666, 202] width 133 height 23
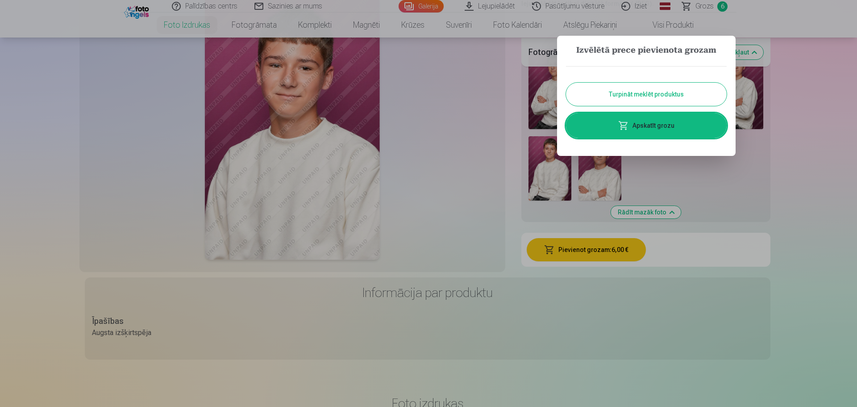
click at [657, 83] on button "Turpināt meklēt produktus" at bounding box center [646, 94] width 161 height 23
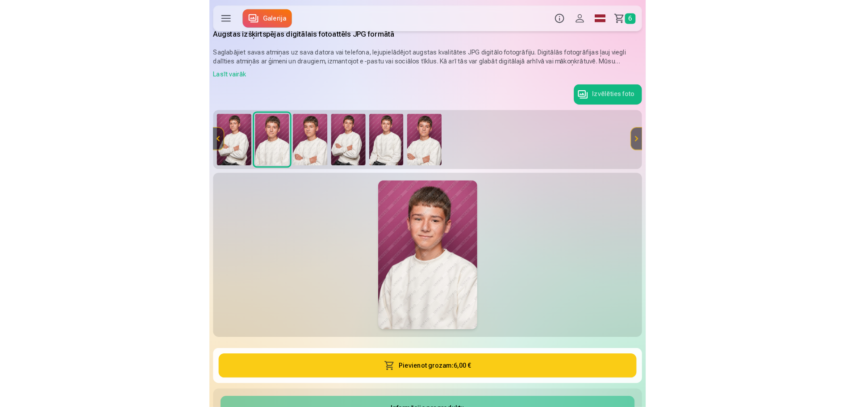
scroll to position [0, 0]
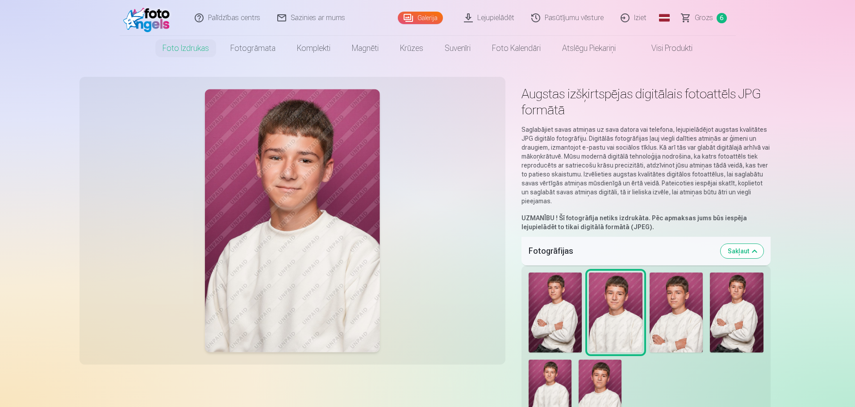
drag, startPoint x: 707, startPoint y: 17, endPoint x: 719, endPoint y: 25, distance: 15.1
click at [707, 17] on span "Grozs" at bounding box center [703, 17] width 18 height 11
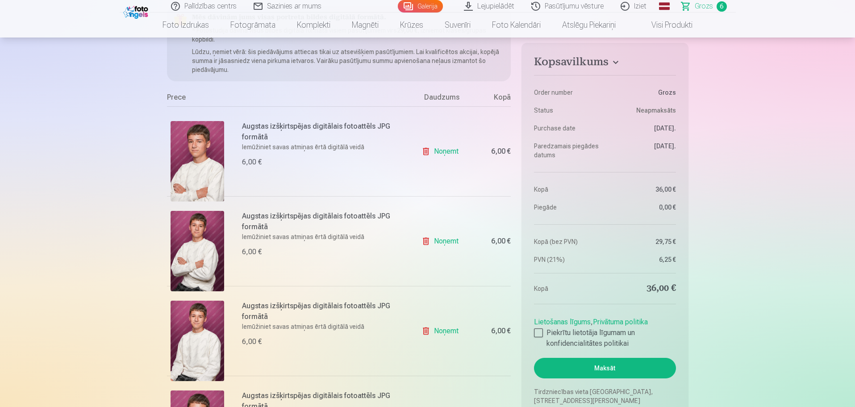
scroll to position [89, 0]
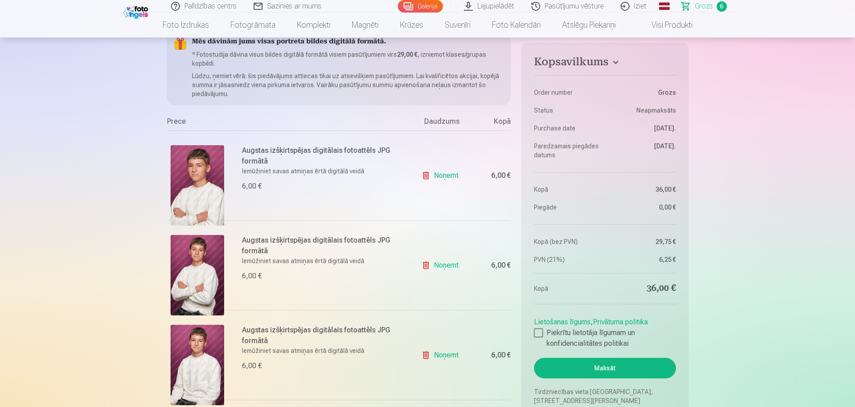
click at [452, 177] on link "Noņemt" at bounding box center [441, 175] width 41 height 18
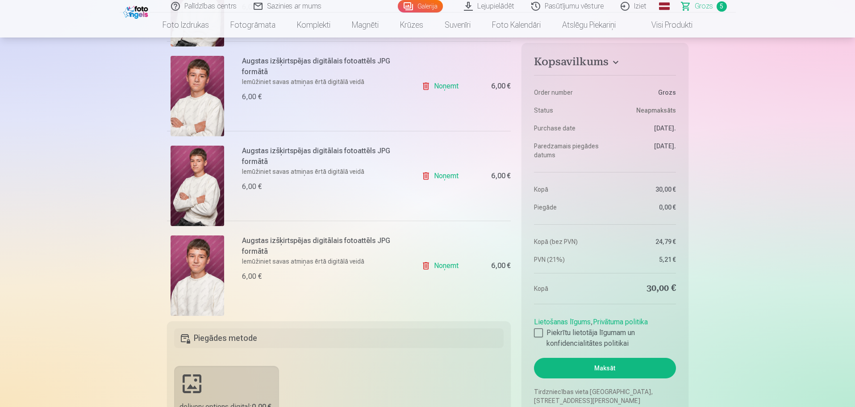
scroll to position [402, 0]
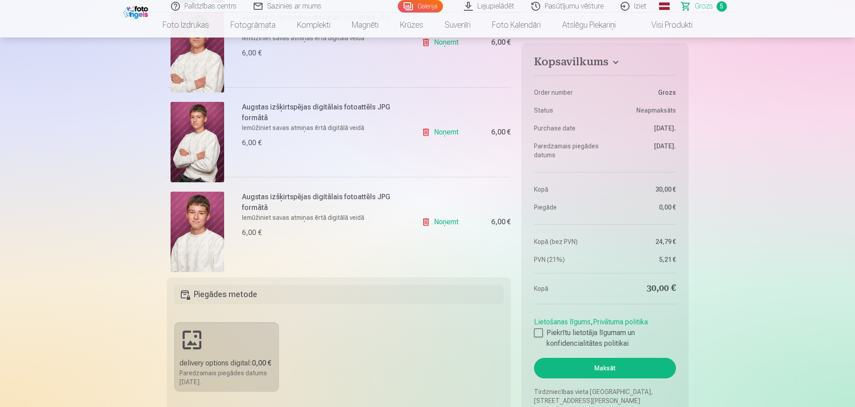
drag, startPoint x: 448, startPoint y: 222, endPoint x: 425, endPoint y: 226, distance: 23.0
click at [448, 222] on link "Noņemt" at bounding box center [441, 222] width 41 height 18
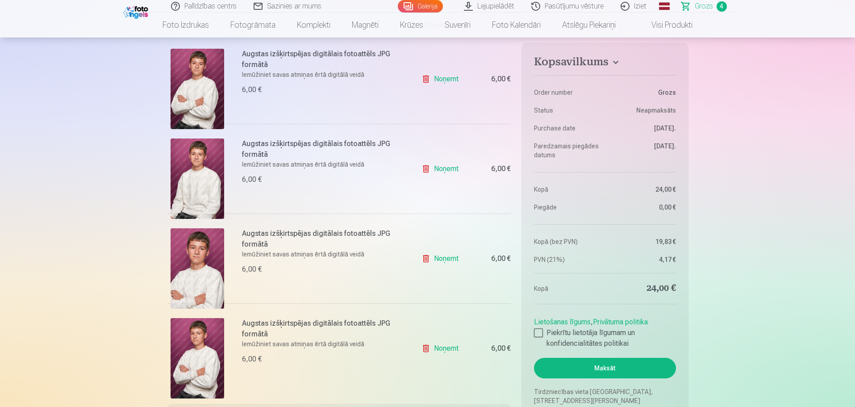
scroll to position [179, 0]
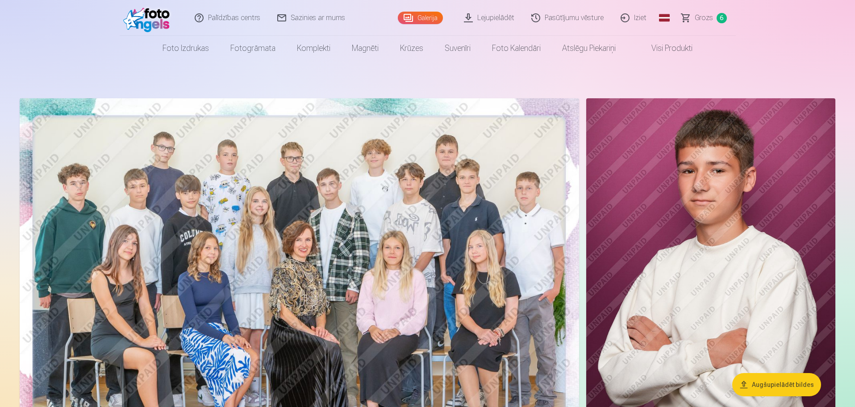
click at [491, 19] on link "Lejupielādēt" at bounding box center [489, 18] width 67 height 36
